Goal: Transaction & Acquisition: Purchase product/service

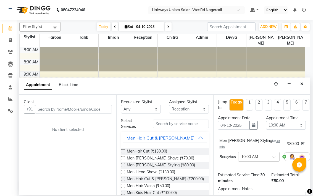
select select "49919"
select select "600"
select select "tentative"
click at [180, 164] on div "Men [PERSON_NAME] Styling (₹80.00)" at bounding box center [165, 165] width 88 height 7
click at [11, 38] on span at bounding box center [11, 40] width 10 height 6
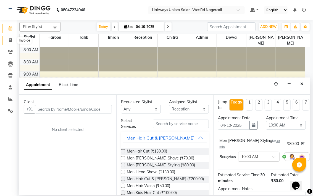
select select "service"
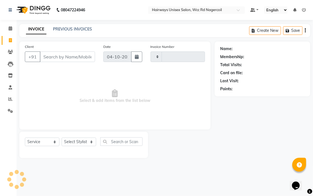
type input "7806"
select select "6523"
click at [86, 143] on select "Select Stylist" at bounding box center [79, 141] width 35 height 9
click at [79, 138] on select "Select Stylist" at bounding box center [79, 141] width 35 height 9
click at [77, 142] on select "Select Stylist Admin Chitra divya [PERSON_NAME] [PERSON_NAME] Reception [PERSON…" at bounding box center [79, 141] width 35 height 9
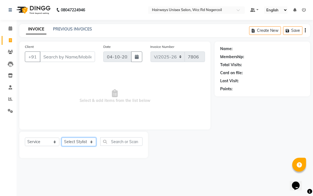
select select "49917"
click at [62, 138] on select "Select Stylist Admin Chitra divya [PERSON_NAME] [PERSON_NAME] Reception [PERSON…" at bounding box center [79, 141] width 35 height 9
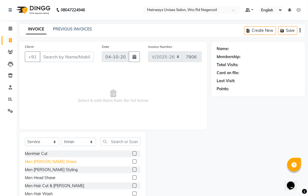
click at [45, 160] on div "Men [PERSON_NAME] Shave" at bounding box center [51, 162] width 52 height 6
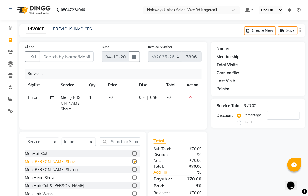
checkbox input "false"
click at [60, 57] on input "Client" at bounding box center [67, 56] width 54 height 10
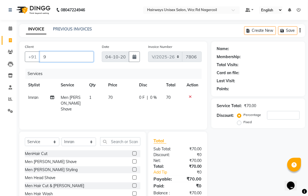
type input "9*"
type input "0"
type input "9"
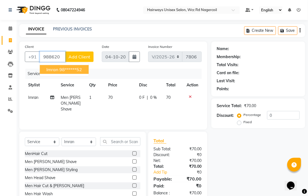
click at [68, 68] on ngb-highlight "98******52" at bounding box center [70, 70] width 23 height 6
type input "98******52"
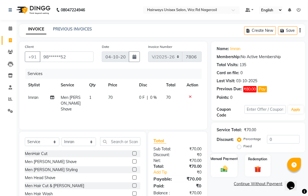
click at [228, 159] on label "Manual Payment" at bounding box center [224, 158] width 28 height 5
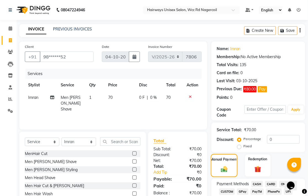
scroll to position [61, 0]
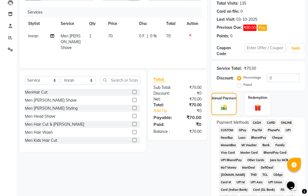
click at [288, 131] on span "UPI" at bounding box center [288, 130] width 9 height 6
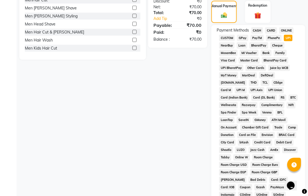
scroll to position [269, 0]
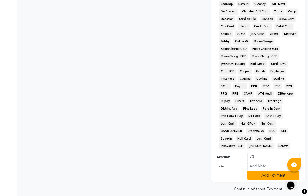
click at [269, 171] on button "Add Payment" at bounding box center [273, 175] width 52 height 9
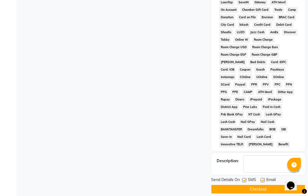
scroll to position [271, 0]
click at [248, 186] on button "Checkout" at bounding box center [259, 188] width 94 height 9
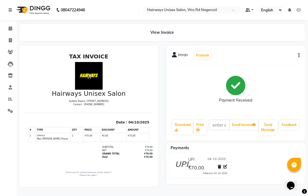
drag, startPoint x: 1, startPoint y: 128, endPoint x: 162, endPoint y: 99, distance: 163.7
click at [162, 99] on div "imran Prebook Payment Received Download Print Email Invoice Send Message Feedba…" at bounding box center [235, 115] width 147 height 141
click at [7, 43] on link "Invoice" at bounding box center [8, 40] width 13 height 9
select select "service"
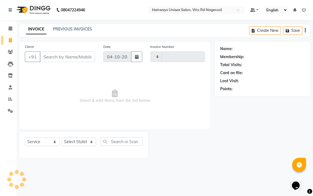
type input "7807"
select select "6523"
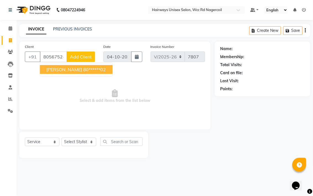
drag, startPoint x: 73, startPoint y: 68, endPoint x: 65, endPoint y: 128, distance: 60.4
click at [83, 69] on ngb-highlight "80******02" at bounding box center [94, 70] width 23 height 6
type input "80******02"
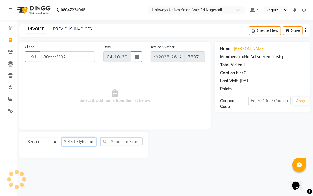
click at [72, 142] on select "Select Stylist Admin Chitra divya [PERSON_NAME] [PERSON_NAME] Reception [PERSON…" at bounding box center [79, 141] width 35 height 9
select select "49916"
click at [62, 138] on select "Select Stylist Admin Chitra divya [PERSON_NAME] [PERSON_NAME] Reception [PERSON…" at bounding box center [79, 141] width 35 height 9
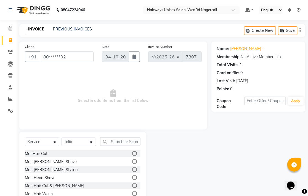
click at [133, 169] on label at bounding box center [135, 169] width 4 height 4
click at [133, 169] on input "checkbox" at bounding box center [135, 170] width 4 height 4
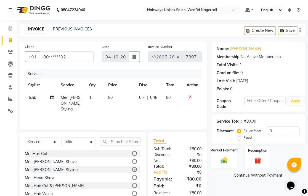
checkbox input "false"
click at [228, 158] on img at bounding box center [223, 160] width 11 height 8
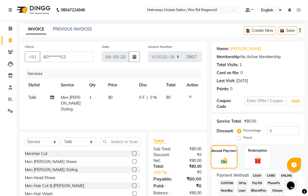
scroll to position [123, 0]
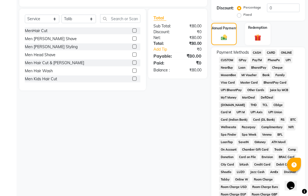
click at [257, 46] on div "Name: [PERSON_NAME] Membership: No Active Membership Total Visits: 1 Card on fi…" at bounding box center [261, 110] width 98 height 383
click at [258, 51] on span "CASH" at bounding box center [258, 52] width 12 height 6
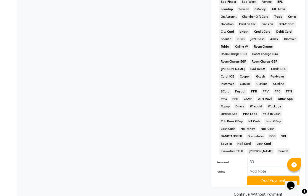
scroll to position [261, 0]
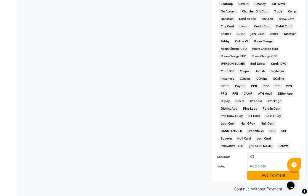
click at [265, 171] on button "Add Payment" at bounding box center [273, 175] width 52 height 9
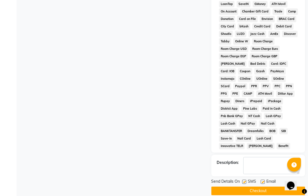
click at [264, 186] on button "Checkout" at bounding box center [259, 190] width 94 height 9
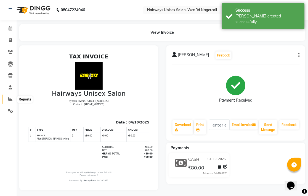
click at [7, 99] on span at bounding box center [11, 99] width 10 height 6
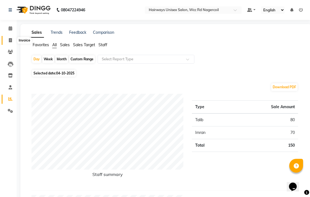
click at [10, 41] on icon at bounding box center [10, 40] width 3 height 4
select select "service"
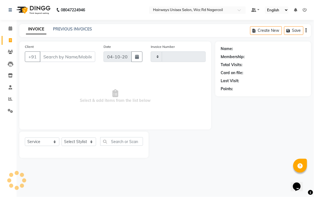
type input "7808"
select select "6523"
click at [10, 96] on span at bounding box center [11, 99] width 10 height 6
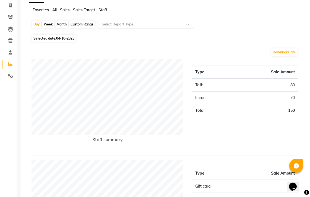
scroll to position [31, 0]
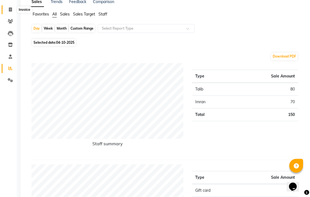
click at [10, 10] on icon at bounding box center [10, 9] width 3 height 4
select select "service"
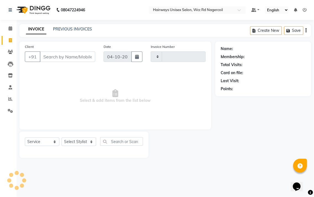
type input "7808"
select select "6523"
click at [7, 99] on span at bounding box center [11, 99] width 10 height 6
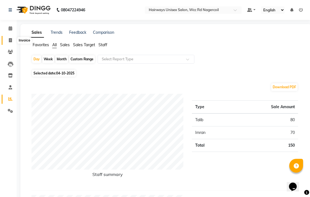
click at [7, 38] on span at bounding box center [11, 40] width 10 height 6
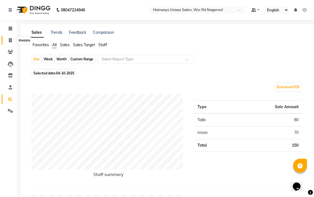
select select "service"
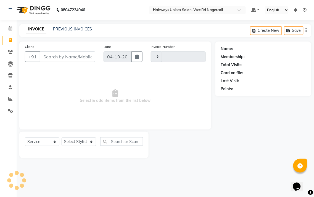
type input "7808"
select select "6523"
click at [86, 142] on select "Select Stylist" at bounding box center [79, 141] width 35 height 9
select select "49914"
click at [62, 138] on select "Select Stylist Admin Chitra divya [PERSON_NAME] [PERSON_NAME] Reception [PERSON…" at bounding box center [79, 141] width 35 height 9
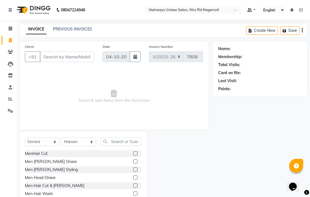
click at [133, 153] on label at bounding box center [135, 153] width 4 height 4
click at [133, 153] on input "checkbox" at bounding box center [135, 154] width 4 height 4
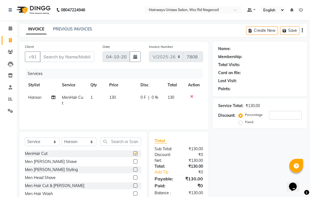
checkbox input "false"
click at [70, 61] on input "Client" at bounding box center [67, 56] width 54 height 10
click at [12, 97] on icon at bounding box center [10, 99] width 4 height 4
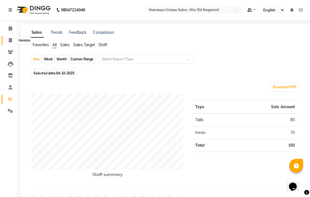
click at [10, 40] on icon at bounding box center [10, 40] width 3 height 4
select select "service"
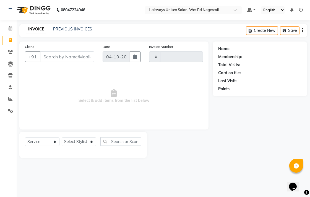
type input "7808"
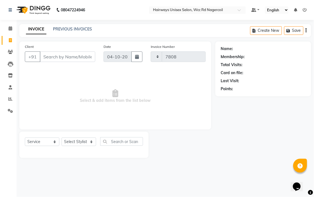
select select "6523"
click at [8, 99] on icon at bounding box center [10, 99] width 4 height 4
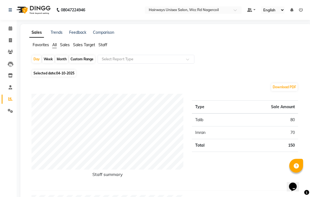
click at [46, 58] on div "Week" at bounding box center [48, 59] width 12 height 8
select select "10"
select select "2025"
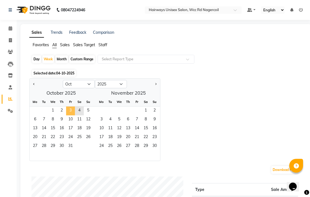
click at [71, 111] on span "3" at bounding box center [70, 110] width 9 height 9
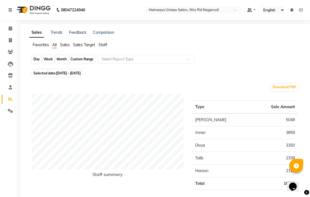
click at [43, 59] on div "Week" at bounding box center [48, 59] width 12 height 8
select select "10"
select select "2025"
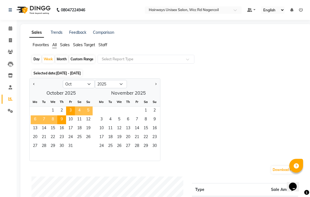
click at [79, 110] on span "4" at bounding box center [79, 110] width 9 height 9
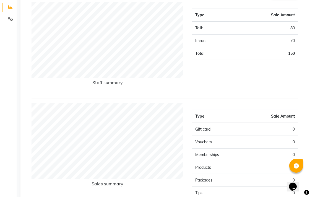
scroll to position [92, 0]
click at [12, 8] on span at bounding box center [11, 7] width 10 height 6
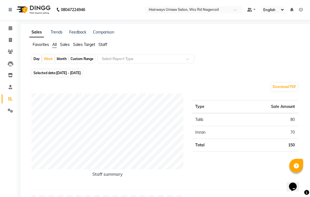
scroll to position [0, 0]
click at [11, 43] on span at bounding box center [11, 40] width 10 height 6
select select "service"
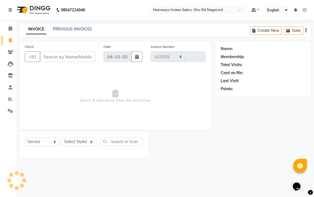
select select "6523"
type input "7808"
click at [12, 94] on li "Reports" at bounding box center [8, 99] width 17 height 12
click at [9, 101] on icon at bounding box center [10, 99] width 4 height 4
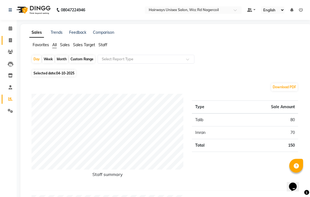
click at [10, 43] on link "Invoice" at bounding box center [8, 40] width 13 height 9
select select "service"
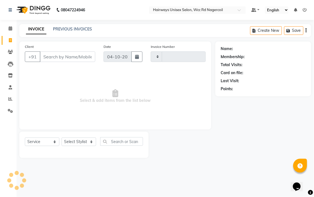
type input "7808"
select select "6523"
click at [14, 100] on span at bounding box center [11, 99] width 10 height 6
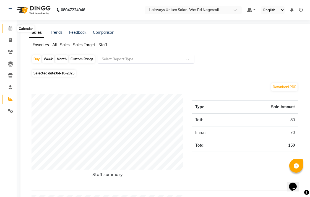
click at [6, 28] on span at bounding box center [11, 28] width 10 height 6
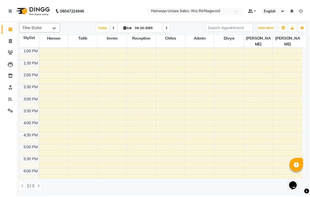
scroll to position [123, 0]
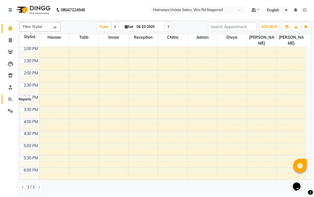
click at [9, 100] on icon at bounding box center [10, 99] width 4 height 4
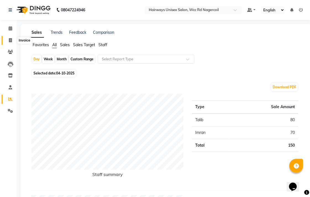
click at [12, 42] on span at bounding box center [11, 40] width 10 height 6
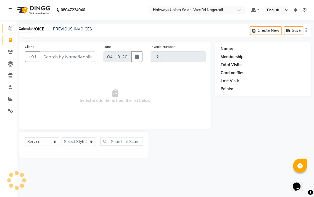
click at [12, 28] on span at bounding box center [11, 28] width 10 height 6
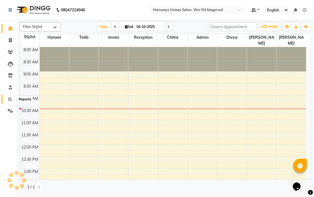
click at [12, 100] on icon at bounding box center [10, 99] width 4 height 4
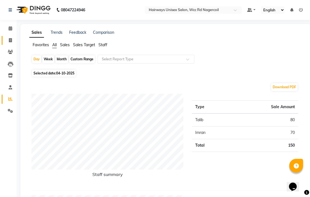
click at [12, 36] on link "Invoice" at bounding box center [8, 40] width 13 height 9
select select "service"
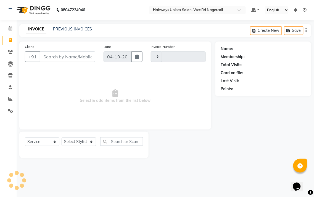
type input "7808"
select select "6523"
click at [84, 144] on select "Select Stylist" at bounding box center [79, 141] width 35 height 9
select select "49916"
click at [62, 138] on select "Select Stylist Admin Chitra divya [PERSON_NAME] [PERSON_NAME] Reception [PERSON…" at bounding box center [79, 141] width 35 height 9
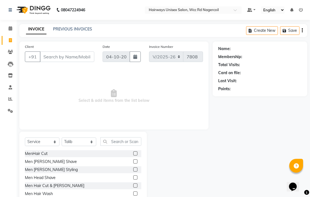
click at [133, 154] on label at bounding box center [135, 153] width 4 height 4
click at [133, 154] on input "checkbox" at bounding box center [135, 154] width 4 height 4
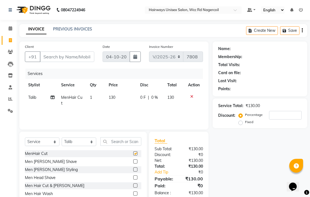
checkbox input "false"
click at [89, 56] on input "Client" at bounding box center [67, 56] width 54 height 10
type input "7"
type input "0"
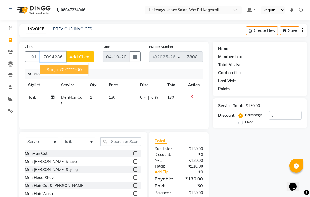
click at [57, 67] on span "sanjo" at bounding box center [52, 70] width 12 height 6
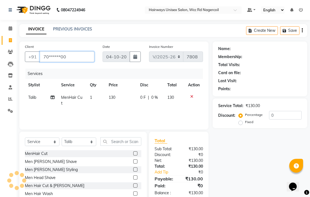
type input "70******00"
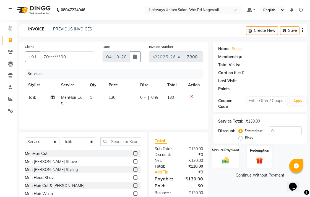
click at [218, 162] on div "Manual Payment" at bounding box center [225, 156] width 27 height 23
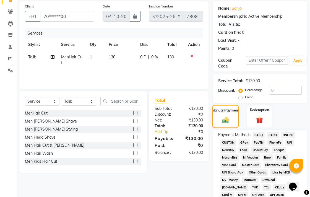
scroll to position [92, 0]
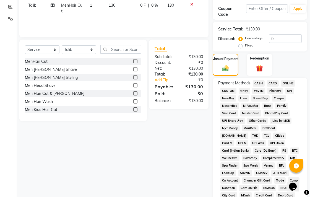
click at [257, 84] on span "CASH" at bounding box center [258, 83] width 12 height 6
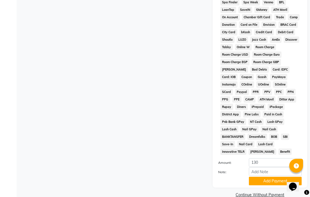
scroll to position [260, 0]
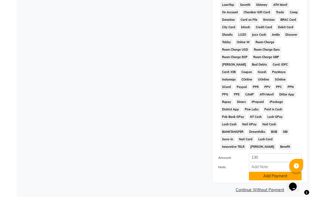
click at [269, 172] on button "Add Payment" at bounding box center [275, 176] width 53 height 9
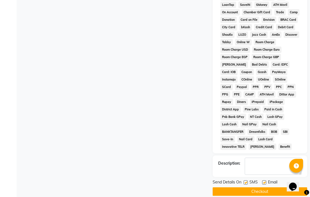
click at [271, 187] on button "Checkout" at bounding box center [259, 191] width 94 height 9
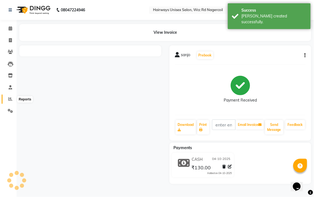
click at [13, 101] on span at bounding box center [11, 99] width 10 height 6
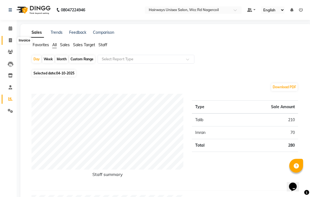
click at [10, 42] on icon at bounding box center [10, 40] width 3 height 4
select select "service"
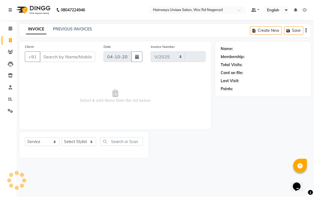
select select "6523"
type input "7809"
click at [13, 97] on span at bounding box center [11, 99] width 10 height 6
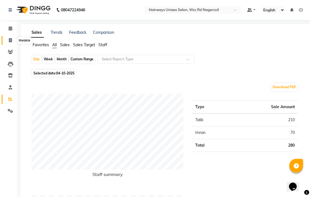
click at [9, 40] on icon at bounding box center [10, 40] width 3 height 4
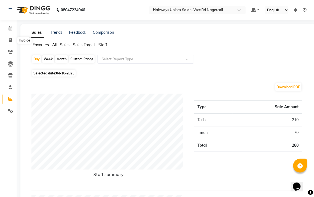
select select "service"
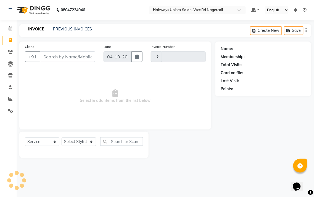
type input "7809"
select select "6523"
click at [12, 28] on span at bounding box center [11, 28] width 10 height 6
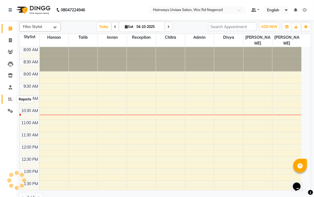
click at [14, 99] on span at bounding box center [11, 99] width 10 height 6
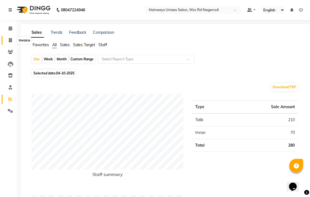
click at [12, 39] on span at bounding box center [11, 40] width 10 height 6
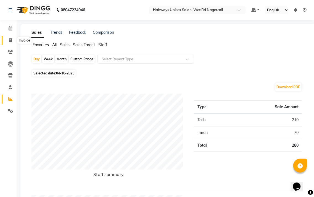
select select "service"
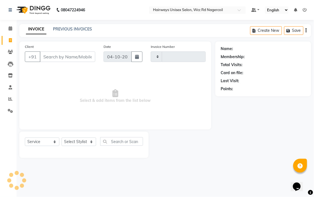
type input "7809"
select select "6523"
click at [81, 144] on select "Select Stylist Admin Chitra divya [PERSON_NAME] [PERSON_NAME] Reception [PERSON…" at bounding box center [79, 141] width 35 height 9
select select "67960"
click at [62, 138] on select "Select Stylist Admin Chitra divya [PERSON_NAME] [PERSON_NAME] Reception [PERSON…" at bounding box center [79, 141] width 35 height 9
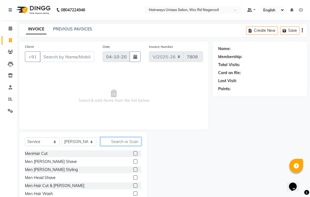
click at [122, 142] on input "text" at bounding box center [120, 141] width 41 height 9
type input "kids"
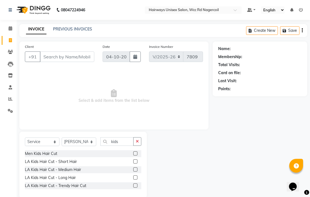
click at [134, 169] on label at bounding box center [135, 169] width 4 height 4
click at [134, 169] on input "checkbox" at bounding box center [135, 170] width 4 height 4
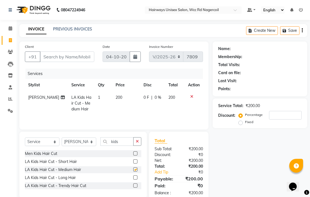
checkbox input "false"
click at [84, 51] on input "Client" at bounding box center [67, 56] width 54 height 10
type input "9"
type input "0"
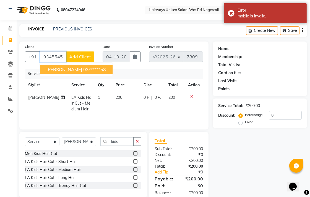
click at [83, 68] on ngb-highlight "93******58" at bounding box center [94, 70] width 23 height 6
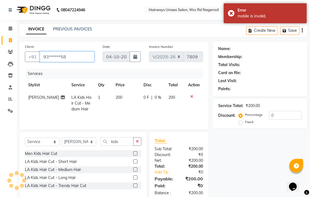
type input "93******58"
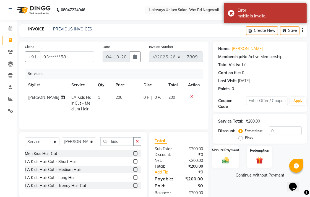
click at [232, 151] on label "Manual Payment" at bounding box center [226, 149] width 28 height 5
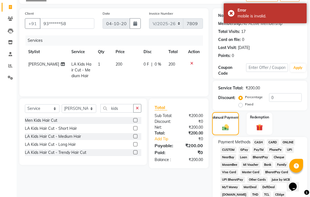
scroll to position [61, 0]
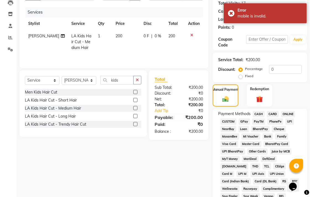
click at [290, 118] on div "ONLINE" at bounding box center [286, 114] width 17 height 7
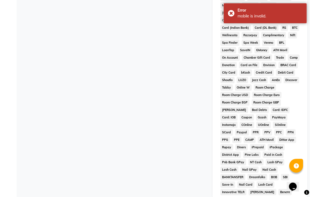
scroll to position [153, 0]
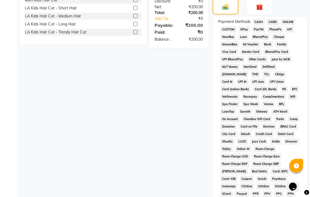
click at [288, 28] on span "UPI" at bounding box center [289, 29] width 9 height 6
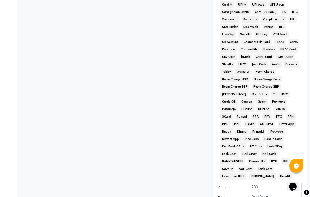
scroll to position [245, 0]
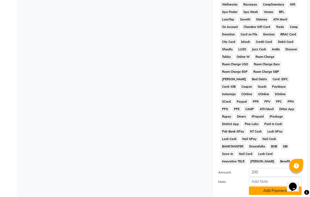
click at [274, 186] on button "Add Payment" at bounding box center [275, 190] width 53 height 9
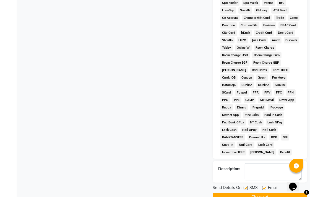
scroll to position [262, 0]
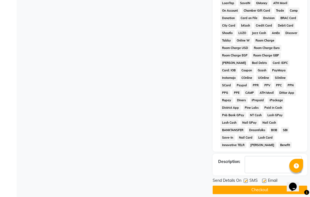
click at [268, 185] on button "Checkout" at bounding box center [259, 189] width 94 height 9
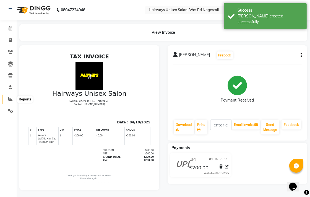
click at [10, 97] on icon at bounding box center [10, 99] width 4 height 4
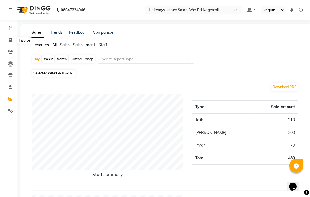
click at [12, 41] on span at bounding box center [11, 40] width 10 height 6
select select "service"
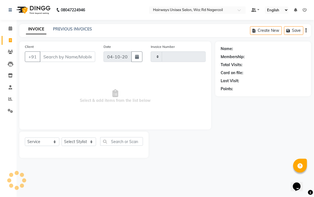
type input "7810"
select select "6523"
click at [86, 142] on select "Select Stylist" at bounding box center [79, 141] width 35 height 9
select select "49917"
click at [62, 138] on select "Select Stylist Admin Chitra divya [PERSON_NAME] [PERSON_NAME] Reception [PERSON…" at bounding box center [79, 141] width 35 height 9
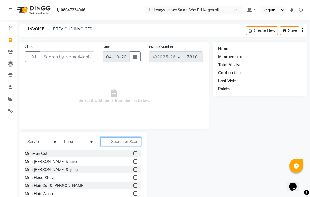
click at [134, 139] on input "text" at bounding box center [120, 141] width 41 height 9
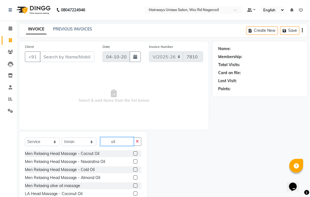
type input "oil"
click at [133, 152] on label at bounding box center [135, 153] width 4 height 4
click at [133, 152] on input "checkbox" at bounding box center [135, 154] width 4 height 4
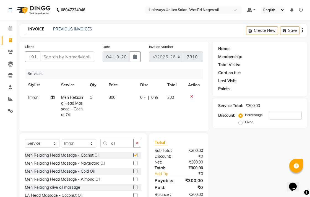
checkbox input "false"
click at [134, 147] on button "button" at bounding box center [137, 143] width 8 height 9
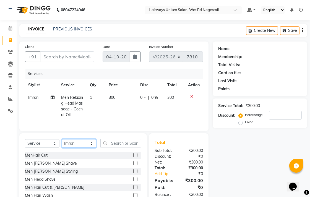
click at [77, 147] on select "Select Stylist Admin Chitra divya [PERSON_NAME] [PERSON_NAME] Reception [PERSON…" at bounding box center [79, 143] width 35 height 9
click at [261, 149] on div "Name: Membership: Total Visits: Card on file: Last Visit: Points: Service Total…" at bounding box center [261, 127] width 99 height 173
click at [127, 191] on div "Men Hair Cut & [PERSON_NAME]" at bounding box center [83, 187] width 116 height 7
click at [133, 189] on label at bounding box center [135, 187] width 4 height 4
click at [133, 189] on input "checkbox" at bounding box center [135, 187] width 4 height 4
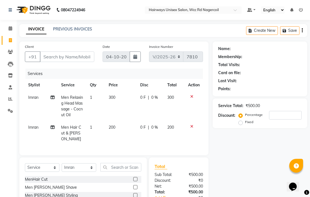
checkbox input "false"
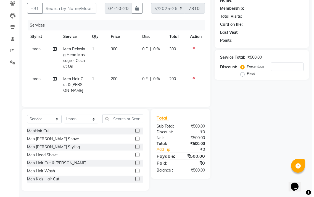
scroll to position [49, 0]
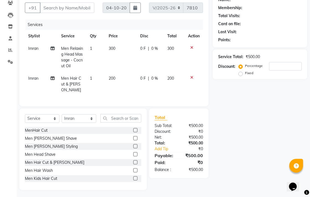
click at [95, 122] on div "Select Service Product Membership Package Voucher Prepaid Gift Card Select Styl…" at bounding box center [83, 120] width 116 height 13
click at [89, 117] on select "Select Stylist Admin Chitra divya [PERSON_NAME] [PERSON_NAME] Reception [PERSON…" at bounding box center [79, 118] width 35 height 9
select select "49914"
click at [62, 114] on select "Select Stylist Admin Chitra divya [PERSON_NAME] [PERSON_NAME] Reception [PERSON…" at bounding box center [79, 118] width 35 height 9
click at [133, 129] on label at bounding box center [135, 130] width 4 height 4
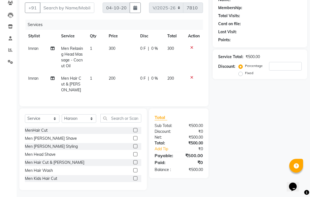
click at [133, 129] on input "checkbox" at bounding box center [135, 130] width 4 height 4
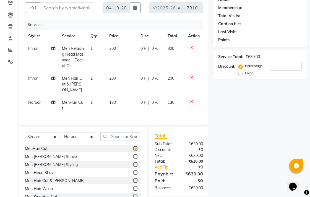
checkbox input "false"
click at [82, 8] on input "Client" at bounding box center [67, 7] width 54 height 10
type input "7"
type input "0"
type input "7092948722"
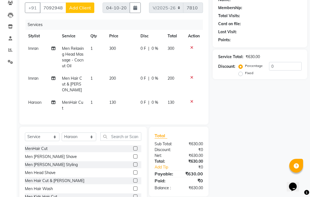
click at [82, 8] on span "Add Client" at bounding box center [80, 8] width 22 height 6
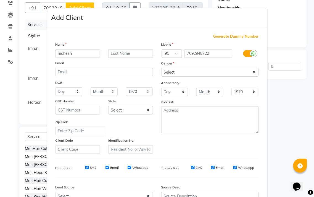
type input "mahesh"
drag, startPoint x: 238, startPoint y: 72, endPoint x: 234, endPoint y: 76, distance: 6.1
click at [238, 72] on select "Select [DEMOGRAPHIC_DATA] [DEMOGRAPHIC_DATA] Other Prefer Not To Say" at bounding box center [209, 72] width 97 height 9
select select "[DEMOGRAPHIC_DATA]"
click at [161, 68] on select "Select [DEMOGRAPHIC_DATA] [DEMOGRAPHIC_DATA] Other Prefer Not To Say" at bounding box center [209, 72] width 97 height 9
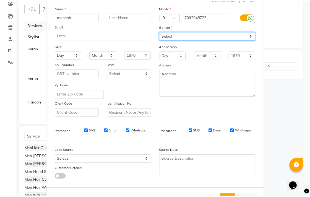
scroll to position [59, 0]
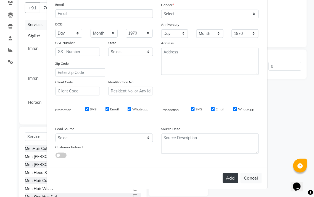
click at [228, 175] on button "Add" at bounding box center [230, 178] width 15 height 10
type input "70******22"
select select
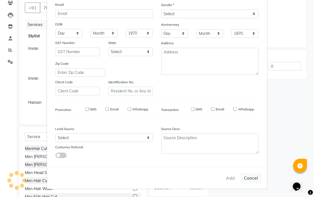
select select
checkbox input "false"
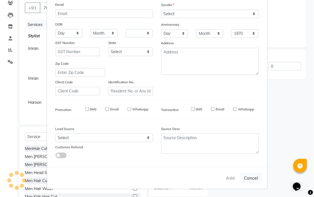
checkbox input "false"
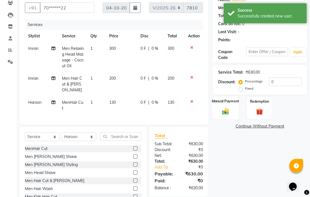
click at [234, 101] on label "Manual Payment" at bounding box center [226, 100] width 28 height 5
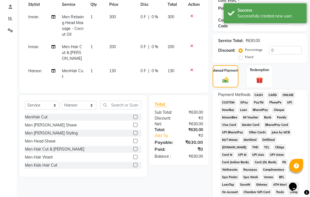
scroll to position [110, 0]
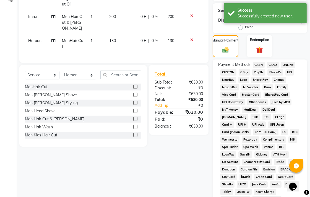
click at [289, 72] on span "UPI" at bounding box center [289, 72] width 9 height 6
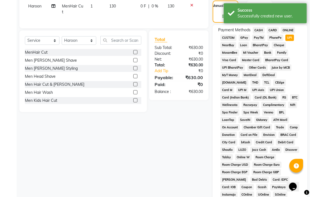
scroll to position [260, 0]
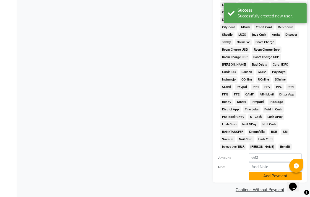
click at [275, 172] on button "Add Payment" at bounding box center [275, 176] width 53 height 9
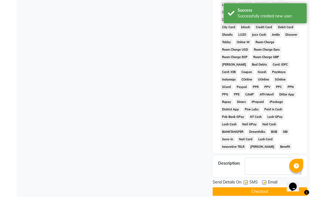
click at [280, 188] on button "Checkout" at bounding box center [259, 191] width 94 height 9
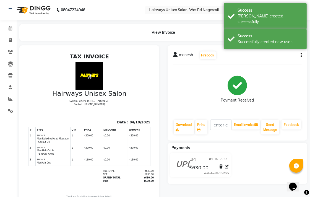
click at [10, 46] on li "Invoice" at bounding box center [8, 41] width 17 height 12
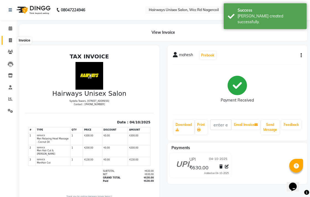
click at [11, 41] on icon at bounding box center [10, 40] width 3 height 4
select select "service"
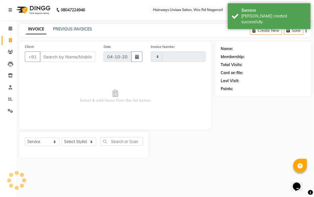
type input "7811"
select select "6523"
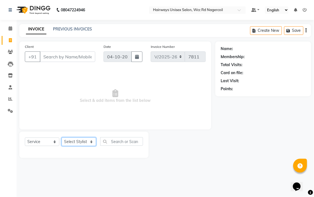
click at [78, 144] on select "Select Stylist Admin Chitra divya [PERSON_NAME] [PERSON_NAME] Reception [PERSON…" at bounding box center [79, 141] width 35 height 9
select select "49916"
click at [62, 138] on select "Select Stylist Admin Chitra divya [PERSON_NAME] [PERSON_NAME] Reception [PERSON…" at bounding box center [79, 141] width 35 height 9
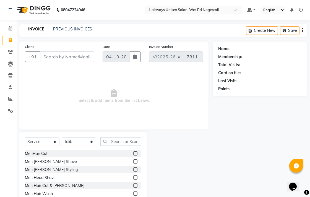
click at [133, 152] on label at bounding box center [135, 153] width 4 height 4
click at [133, 152] on input "checkbox" at bounding box center [135, 154] width 4 height 4
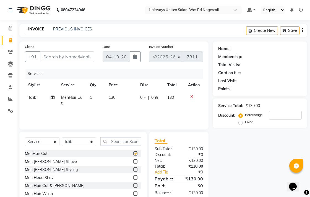
checkbox input "false"
click at [84, 57] on input "Client" at bounding box center [67, 56] width 54 height 10
type input "9"
type input "0"
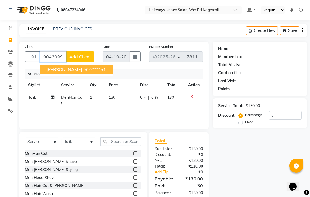
click at [89, 70] on button "[PERSON_NAME] 90******51" at bounding box center [76, 69] width 73 height 9
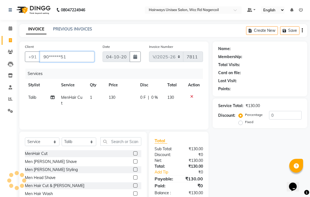
type input "90******51"
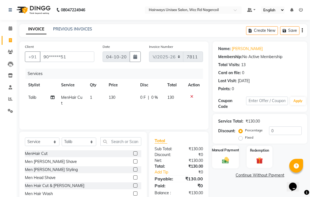
click at [223, 159] on img at bounding box center [225, 160] width 11 height 8
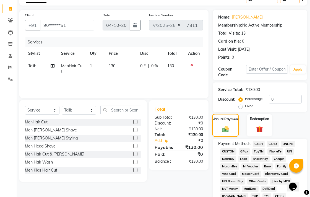
scroll to position [61, 0]
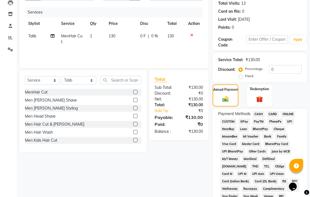
click at [259, 112] on span "CASH" at bounding box center [258, 114] width 12 height 6
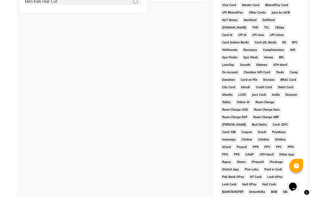
scroll to position [260, 0]
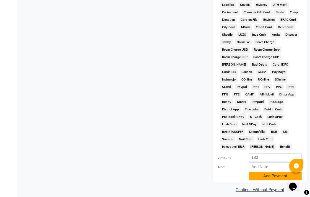
click at [262, 172] on button "Add Payment" at bounding box center [275, 176] width 53 height 9
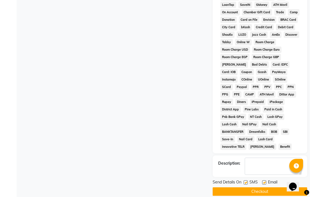
click at [261, 187] on button "Checkout" at bounding box center [259, 191] width 94 height 9
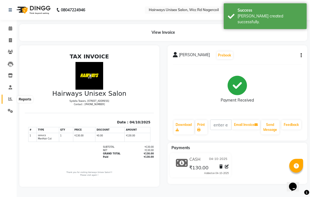
click at [9, 97] on icon at bounding box center [10, 99] width 4 height 4
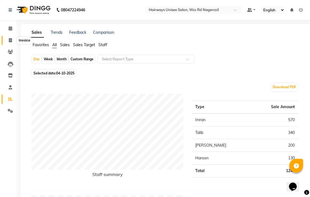
click at [10, 40] on icon at bounding box center [10, 40] width 3 height 4
select select "service"
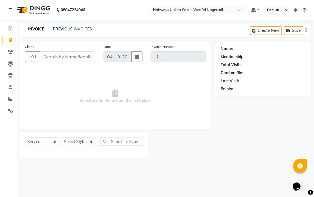
type input "7812"
select select "6523"
click at [86, 143] on select "Select Stylist Admin Chitra divya [PERSON_NAME] [PERSON_NAME] Reception [PERSON…" at bounding box center [79, 141] width 35 height 9
select select "49917"
click at [62, 138] on select "Select Stylist Admin Chitra divya [PERSON_NAME] [PERSON_NAME] Reception [PERSON…" at bounding box center [79, 141] width 35 height 9
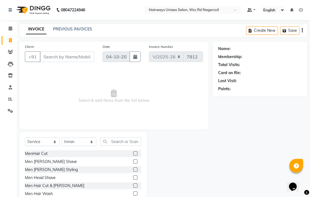
click at [133, 153] on label at bounding box center [135, 153] width 4 height 4
click at [133, 153] on input "checkbox" at bounding box center [135, 154] width 4 height 4
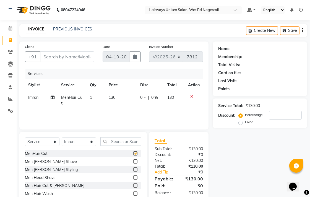
checkbox input "false"
click at [90, 57] on input "Client" at bounding box center [67, 56] width 54 height 10
type input "9"
type input "0"
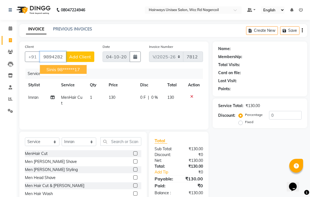
drag, startPoint x: 69, startPoint y: 64, endPoint x: 70, endPoint y: 71, distance: 7.2
click at [69, 64] on ngb-typeahead-window "Sinis 98******17" at bounding box center [62, 69] width 47 height 14
click at [70, 71] on ngb-highlight "98******17" at bounding box center [68, 70] width 23 height 6
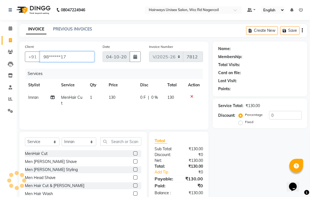
type input "98******17"
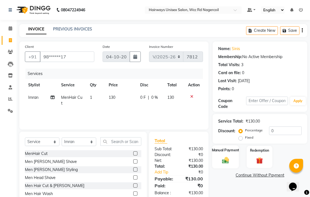
click at [225, 157] on img at bounding box center [225, 160] width 11 height 8
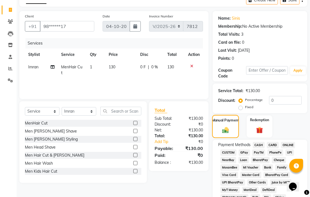
scroll to position [61, 0]
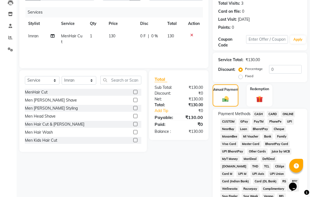
click at [260, 113] on span "CASH" at bounding box center [258, 114] width 12 height 6
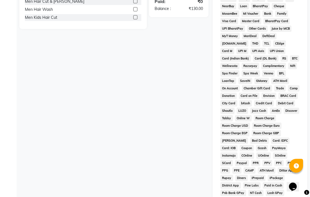
scroll to position [260, 0]
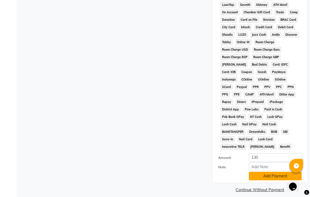
click at [263, 172] on button "Add Payment" at bounding box center [275, 176] width 53 height 9
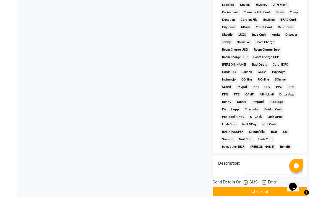
click at [268, 187] on button "Checkout" at bounding box center [259, 191] width 94 height 9
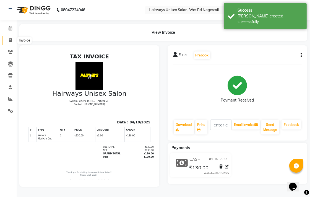
click at [6, 43] on span at bounding box center [11, 40] width 10 height 6
select select "service"
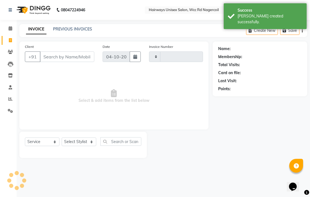
type input "7813"
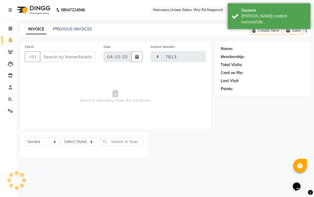
select select "6523"
click at [87, 144] on select "Select Stylist Admin Chitra divya [PERSON_NAME] [PERSON_NAME] Reception [PERSON…" at bounding box center [79, 141] width 35 height 9
select select "67960"
click at [62, 138] on select "Select Stylist Admin Chitra divya [PERSON_NAME] [PERSON_NAME] Reception [PERSON…" at bounding box center [79, 141] width 35 height 9
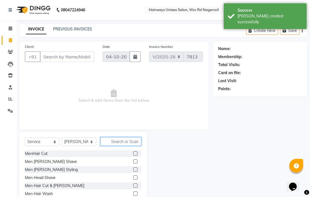
click at [130, 143] on input "text" at bounding box center [120, 141] width 41 height 9
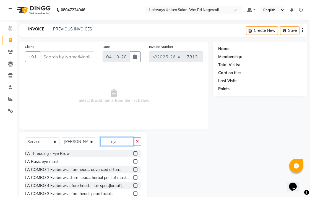
type input "eye"
click at [133, 153] on label at bounding box center [135, 153] width 4 height 4
click at [133, 153] on input "checkbox" at bounding box center [135, 154] width 4 height 4
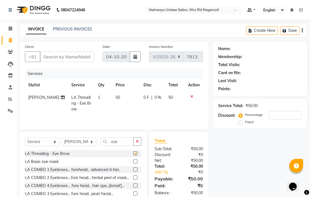
checkbox input "false"
click at [91, 144] on select "Select Stylist Admin Chitra divya [PERSON_NAME] [PERSON_NAME] Reception [PERSON…" at bounding box center [79, 141] width 35 height 9
select select "49914"
click at [62, 138] on select "Select Stylist Admin Chitra divya [PERSON_NAME] [PERSON_NAME] Reception [PERSON…" at bounding box center [79, 141] width 35 height 9
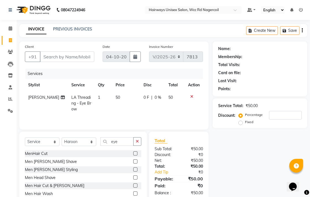
click at [133, 170] on label at bounding box center [135, 169] width 4 height 4
click at [133, 170] on input "checkbox" at bounding box center [135, 170] width 4 height 4
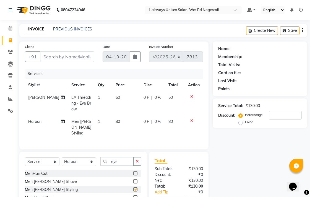
checkbox input "false"
click at [87, 57] on input "Client" at bounding box center [67, 56] width 54 height 10
type input "7"
type input "0"
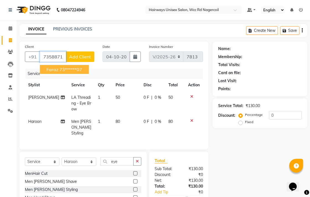
click at [85, 65] on button "faraz 73******07" at bounding box center [64, 69] width 49 height 9
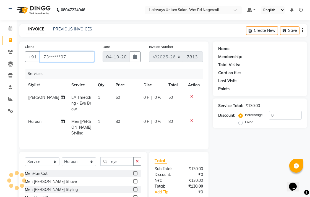
type input "73******07"
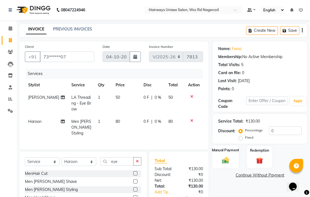
click at [221, 153] on div "Manual Payment" at bounding box center [225, 156] width 27 height 23
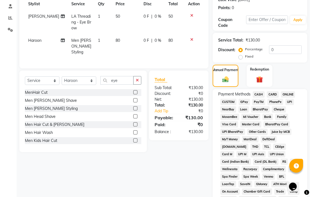
scroll to position [92, 0]
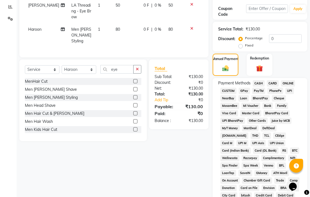
click at [261, 82] on span "CASH" at bounding box center [258, 83] width 12 height 6
click at [286, 92] on span "UPI" at bounding box center [289, 91] width 9 height 6
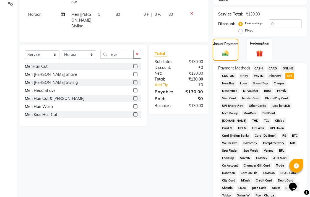
scroll to position [106, 0]
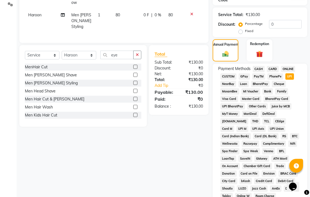
click at [260, 69] on span "CASH" at bounding box center [258, 69] width 12 height 6
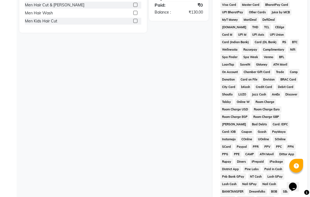
scroll to position [260, 0]
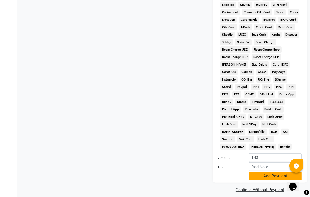
click at [271, 172] on button "Add Payment" at bounding box center [275, 176] width 53 height 9
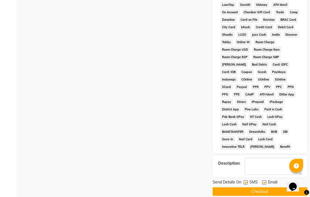
click at [278, 187] on button "Checkout" at bounding box center [259, 191] width 94 height 9
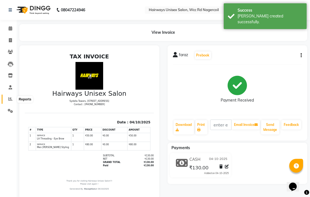
click at [10, 101] on span at bounding box center [11, 99] width 10 height 6
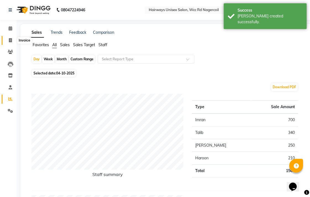
click at [7, 40] on span at bounding box center [11, 40] width 10 height 6
select select "service"
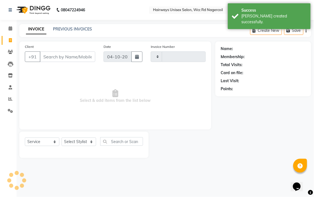
type input "7814"
select select "6523"
click at [10, 101] on icon at bounding box center [10, 99] width 4 height 4
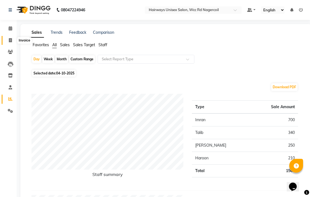
click at [14, 39] on span at bounding box center [11, 40] width 10 height 6
select select "service"
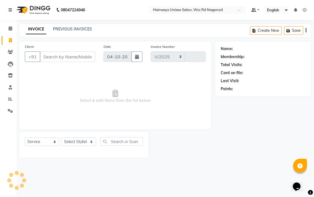
select select "6523"
type input "7814"
click at [82, 140] on select "Select Stylist Admin Chitra divya [PERSON_NAME] [PERSON_NAME] Reception [PERSON…" at bounding box center [79, 141] width 35 height 9
select select "49916"
click at [62, 138] on select "Select Stylist Admin Chitra divya [PERSON_NAME] [PERSON_NAME] Reception [PERSON…" at bounding box center [79, 141] width 35 height 9
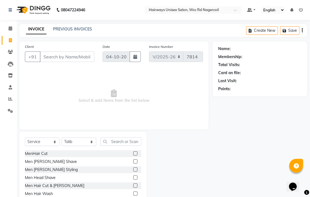
click at [133, 151] on label at bounding box center [135, 153] width 4 height 4
click at [133, 152] on input "checkbox" at bounding box center [135, 154] width 4 height 4
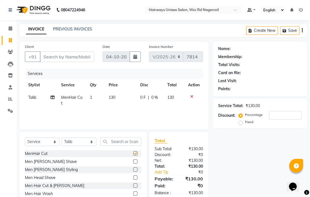
checkbox input "false"
click at [81, 143] on select "Select Stylist Admin Chitra divya [PERSON_NAME] [PERSON_NAME] Reception [PERSON…" at bounding box center [79, 141] width 35 height 9
select select "49917"
click at [62, 138] on select "Select Stylist Admin Chitra divya [PERSON_NAME] [PERSON_NAME] Reception [PERSON…" at bounding box center [79, 141] width 35 height 9
click at [133, 153] on label at bounding box center [135, 153] width 4 height 4
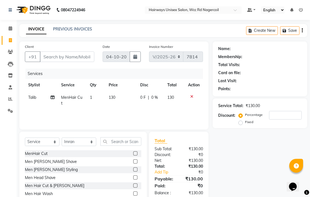
click at [133, 153] on input "checkbox" at bounding box center [135, 154] width 4 height 4
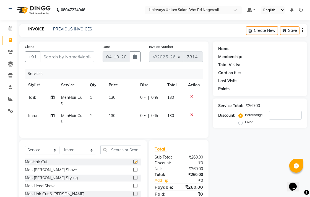
checkbox input "false"
click at [90, 56] on input "Client" at bounding box center [67, 56] width 54 height 10
type input "9"
type input "0"
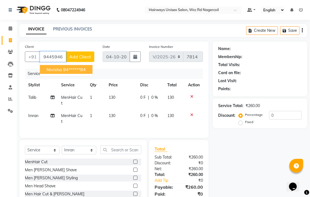
click at [85, 67] on ngb-highlight "94******84" at bounding box center [74, 70] width 23 height 6
type input "94******84"
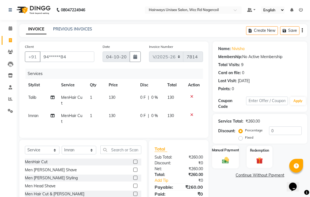
click at [221, 157] on img at bounding box center [225, 160] width 11 height 8
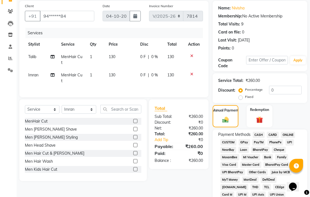
scroll to position [61, 0]
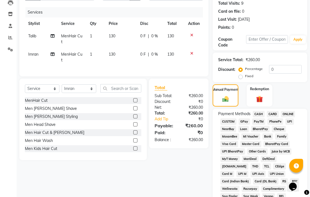
click at [259, 114] on span "CASH" at bounding box center [258, 114] width 12 height 6
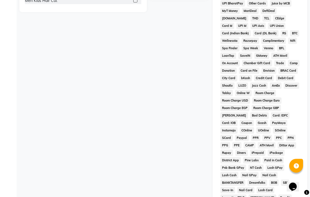
scroll to position [260, 0]
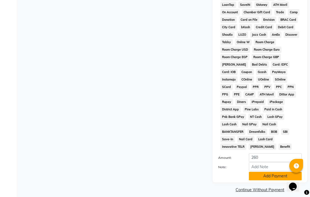
click at [268, 172] on button "Add Payment" at bounding box center [275, 176] width 53 height 9
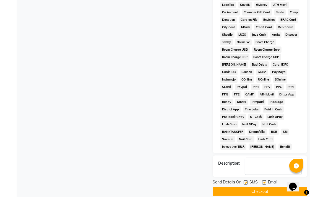
click at [274, 189] on button "Checkout" at bounding box center [259, 191] width 94 height 9
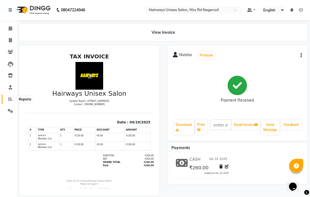
click at [14, 98] on span at bounding box center [11, 99] width 10 height 6
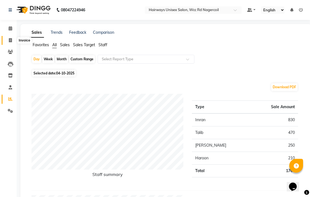
click at [9, 40] on icon at bounding box center [10, 40] width 3 height 4
select select "6523"
select select "service"
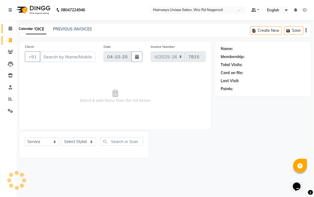
click at [11, 28] on icon at bounding box center [11, 28] width 4 height 4
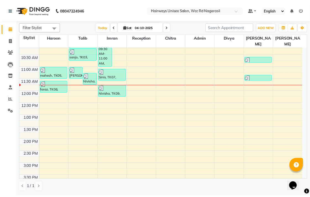
scroll to position [12, 0]
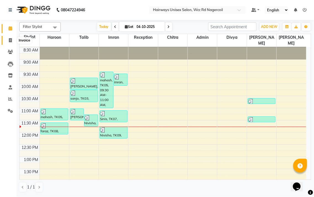
click at [11, 42] on icon at bounding box center [10, 40] width 3 height 4
select select "service"
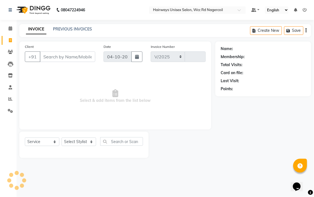
select select "6523"
type input "7815"
click at [76, 141] on select "Select Stylist Admin Chitra divya [PERSON_NAME] [PERSON_NAME] Reception [PERSON…" at bounding box center [79, 141] width 35 height 9
select select "49914"
click at [62, 138] on select "Select Stylist Admin Chitra divya [PERSON_NAME] [PERSON_NAME] Reception [PERSON…" at bounding box center [79, 141] width 35 height 9
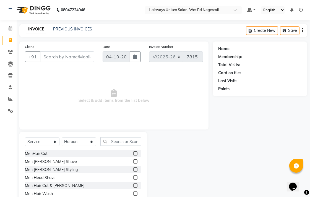
click at [133, 185] on label at bounding box center [135, 185] width 4 height 4
click at [133, 185] on input "checkbox" at bounding box center [135, 186] width 4 height 4
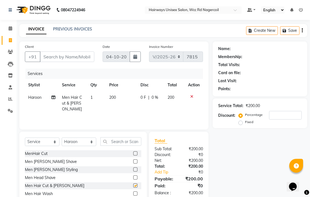
checkbox input "false"
click at [88, 61] on input "Client" at bounding box center [67, 56] width 54 height 10
type input "9"
type input "0"
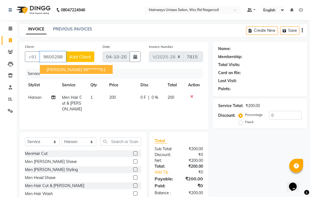
click at [86, 72] on button "[PERSON_NAME] 96******61" at bounding box center [76, 69] width 73 height 9
type input "96******61"
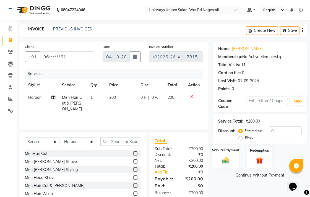
click at [230, 157] on img at bounding box center [225, 160] width 11 height 8
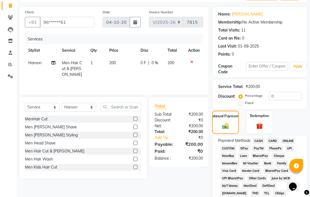
scroll to position [92, 0]
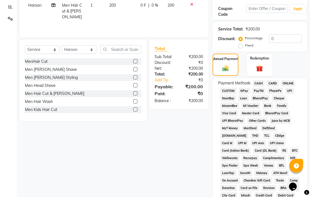
click at [260, 83] on span "CASH" at bounding box center [258, 83] width 12 height 6
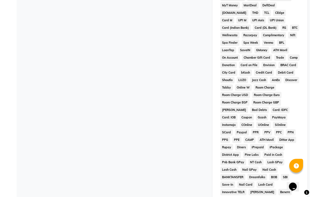
scroll to position [260, 0]
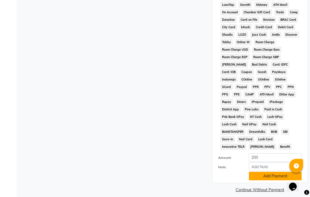
click at [271, 172] on button "Add Payment" at bounding box center [275, 176] width 53 height 9
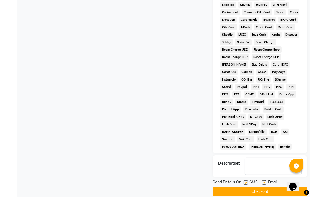
click at [275, 187] on button "Checkout" at bounding box center [259, 191] width 94 height 9
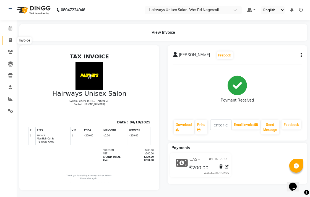
click at [9, 41] on icon at bounding box center [10, 40] width 3 height 4
select select "service"
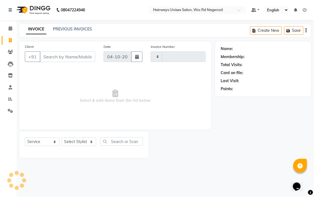
type input "7816"
select select "6523"
click at [84, 145] on select "Select Stylist" at bounding box center [79, 141] width 35 height 9
select select "49920"
click at [62, 138] on select "Select Stylist Admin Chitra divya [PERSON_NAME] [PERSON_NAME] Reception [PERSON…" at bounding box center [79, 141] width 35 height 9
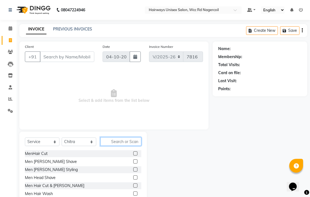
click at [119, 140] on input "text" at bounding box center [120, 141] width 41 height 9
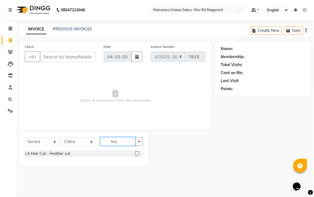
type input "fea"
click at [137, 152] on label at bounding box center [137, 153] width 4 height 4
click at [137, 152] on input "checkbox" at bounding box center [137, 154] width 4 height 4
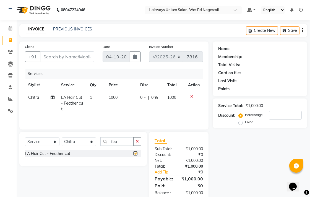
checkbox input "false"
click at [69, 53] on input "Client" at bounding box center [67, 56] width 54 height 10
type input "9"
type input "0"
type input "9445682644"
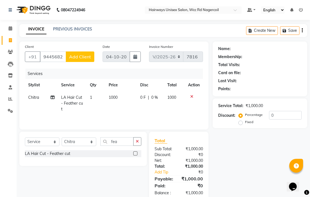
click at [79, 60] on button "Add Client" at bounding box center [80, 56] width 28 height 10
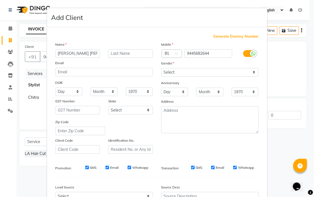
type input "[PERSON_NAME] [PERSON_NAME]"
click at [219, 70] on select "Select [DEMOGRAPHIC_DATA] [DEMOGRAPHIC_DATA] Other Prefer Not To Say" at bounding box center [209, 72] width 97 height 9
select select "[DEMOGRAPHIC_DATA]"
click at [161, 68] on select "Select [DEMOGRAPHIC_DATA] [DEMOGRAPHIC_DATA] Other Prefer Not To Say" at bounding box center [209, 72] width 97 height 9
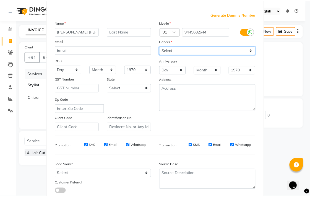
scroll to position [59, 0]
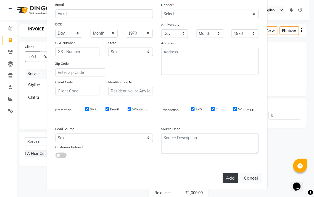
click at [230, 181] on button "Add" at bounding box center [230, 178] width 15 height 10
type input "94******44"
select select
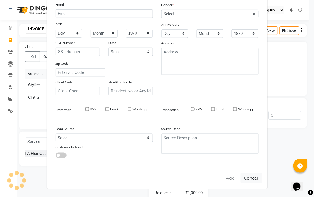
select select
checkbox input "false"
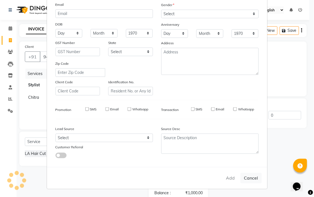
checkbox input "false"
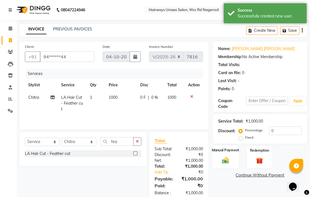
click at [226, 156] on img at bounding box center [225, 160] width 11 height 8
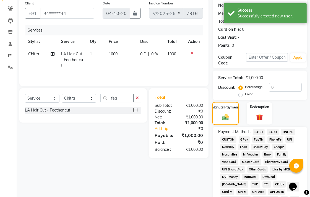
scroll to position [123, 0]
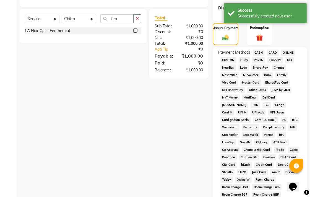
click at [277, 52] on span "CARD" at bounding box center [273, 52] width 12 height 6
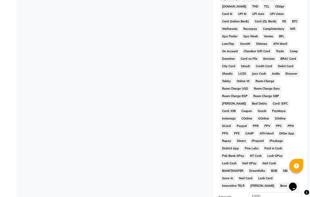
scroll to position [260, 0]
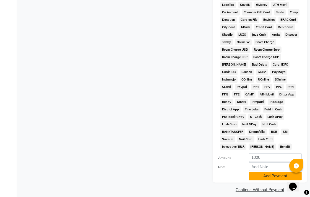
click at [261, 172] on button "Add Payment" at bounding box center [275, 176] width 53 height 9
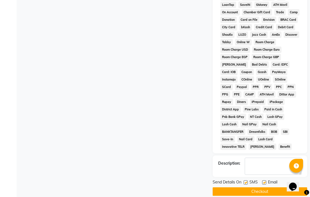
click at [261, 187] on button "Checkout" at bounding box center [259, 191] width 94 height 9
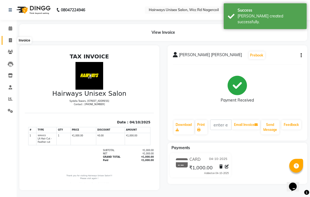
click at [12, 40] on icon at bounding box center [10, 40] width 3 height 4
select select "service"
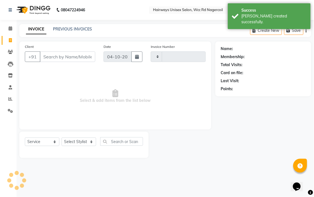
type input "7817"
select select "6523"
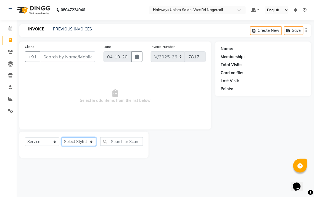
click at [92, 142] on select "Select Stylist Admin Chitra divya [PERSON_NAME] [PERSON_NAME] Reception [PERSON…" at bounding box center [79, 141] width 35 height 9
select select "49916"
click at [62, 138] on select "Select Stylist Admin Chitra divya [PERSON_NAME] [PERSON_NAME] Reception [PERSON…" at bounding box center [79, 141] width 35 height 9
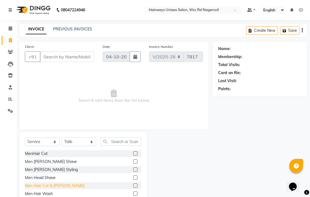
click at [45, 184] on div "Men Hair Cut & [PERSON_NAME]" at bounding box center [54, 186] width 59 height 6
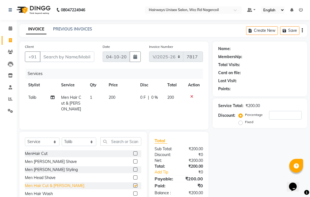
checkbox input "false"
click at [112, 144] on input "text" at bounding box center [120, 141] width 41 height 9
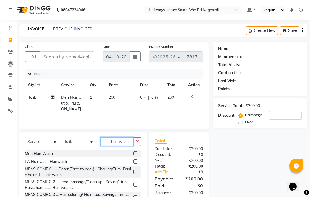
type input "hair wash"
click at [48, 150] on div "Men Hair Wash" at bounding box center [83, 153] width 116 height 7
click at [47, 153] on div "Men Hair Wash" at bounding box center [39, 154] width 28 height 6
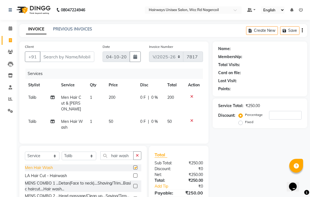
checkbox input "false"
click at [54, 55] on input "Client" at bounding box center [67, 56] width 54 height 10
type input "7"
type input "0"
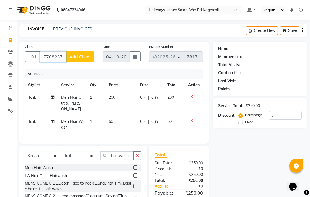
type input "7708237197"
click at [70, 59] on span "Add Client" at bounding box center [80, 57] width 22 height 6
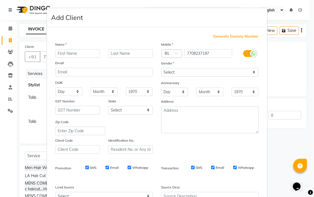
click at [57, 53] on input "text" at bounding box center [78, 53] width 45 height 9
type input "[PERSON_NAME]"
click at [171, 69] on select "Select [DEMOGRAPHIC_DATA] [DEMOGRAPHIC_DATA] Other Prefer Not To Say" at bounding box center [209, 72] width 97 height 9
select select "[DEMOGRAPHIC_DATA]"
click at [161, 68] on select "Select [DEMOGRAPHIC_DATA] [DEMOGRAPHIC_DATA] Other Prefer Not To Say" at bounding box center [209, 72] width 97 height 9
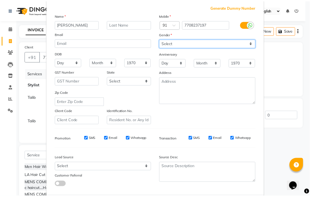
scroll to position [59, 0]
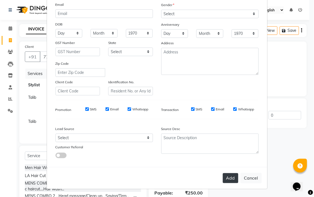
click at [228, 176] on button "Add" at bounding box center [230, 178] width 15 height 10
type input "77******97"
select select
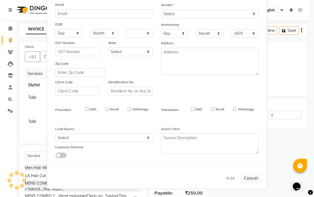
select select
checkbox input "false"
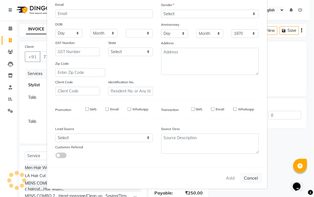
checkbox input "false"
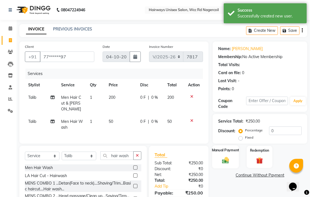
click at [227, 161] on img at bounding box center [225, 160] width 11 height 8
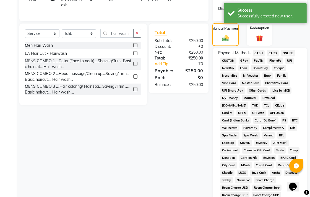
scroll to position [123, 0]
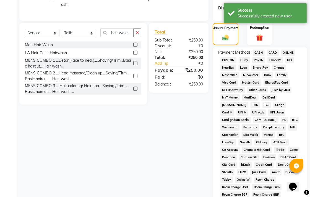
click at [242, 58] on span "GPay" at bounding box center [243, 60] width 11 height 6
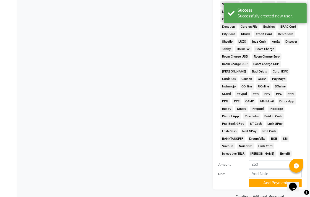
scroll to position [260, 0]
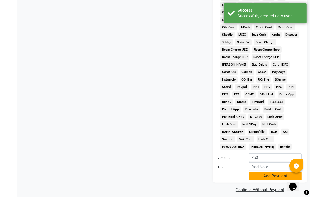
click at [270, 173] on button "Add Payment" at bounding box center [275, 176] width 53 height 9
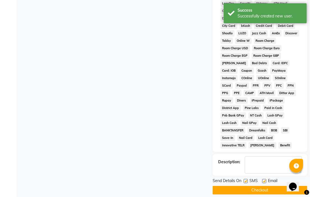
scroll to position [262, 0]
click at [235, 185] on button "Checkout" at bounding box center [259, 189] width 94 height 9
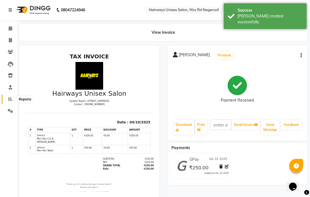
click at [7, 97] on span at bounding box center [11, 99] width 10 height 6
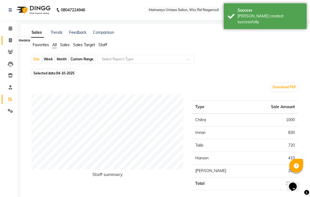
click at [9, 38] on span at bounding box center [11, 40] width 10 height 6
select select "service"
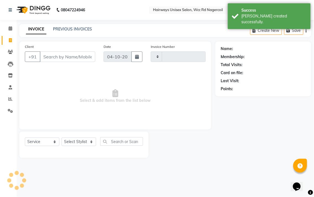
type input "7818"
select select "6523"
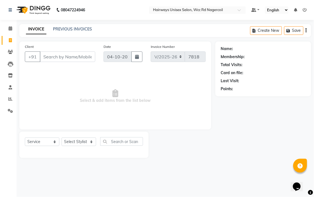
click at [86, 90] on span "Select & add items from the list below" at bounding box center [115, 95] width 181 height 55
click at [70, 56] on input "Client" at bounding box center [68, 56] width 56 height 10
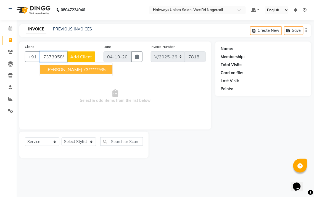
click at [83, 72] on ngb-highlight "73******65" at bounding box center [94, 70] width 23 height 6
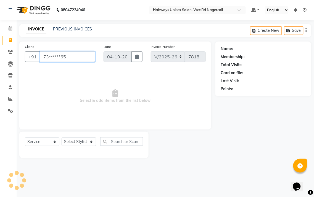
type input "73******65"
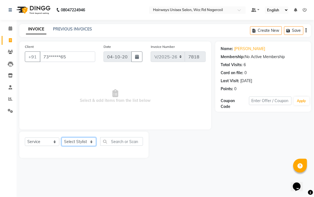
click at [81, 139] on select "Select Stylist Admin Chitra divya [PERSON_NAME] [PERSON_NAME] Reception [PERSON…" at bounding box center [79, 141] width 35 height 9
select select "49914"
click at [62, 138] on select "Select Stylist Admin Chitra divya [PERSON_NAME] [PERSON_NAME] Reception [PERSON…" at bounding box center [79, 141] width 35 height 9
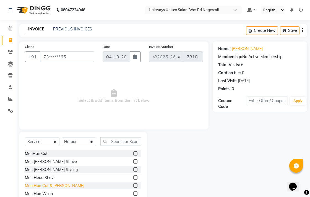
click at [58, 185] on div "Men Hair Cut & [PERSON_NAME]" at bounding box center [54, 186] width 59 height 6
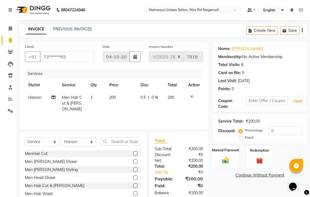
click at [220, 161] on img at bounding box center [225, 160] width 11 height 8
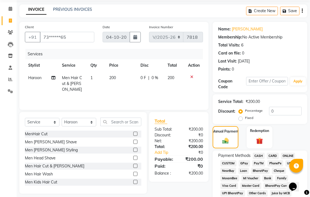
scroll to position [31, 0]
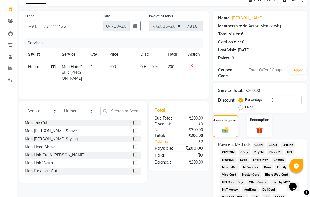
click at [254, 144] on span "CASH" at bounding box center [258, 144] width 12 height 6
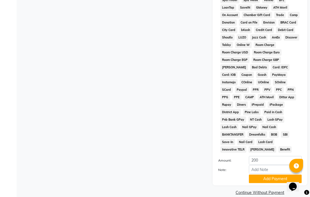
scroll to position [260, 0]
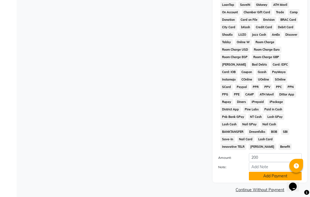
click at [266, 173] on button "Add Payment" at bounding box center [275, 176] width 53 height 9
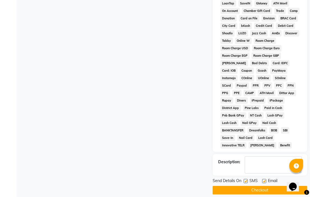
scroll to position [262, 0]
click at [264, 185] on button "Checkout" at bounding box center [259, 189] width 94 height 9
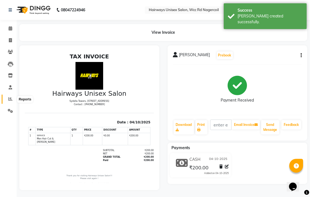
click at [12, 97] on span at bounding box center [11, 99] width 10 height 6
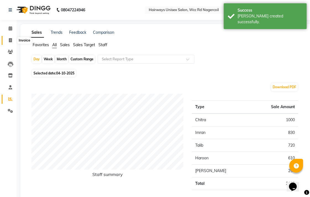
click at [8, 43] on span at bounding box center [11, 40] width 10 height 6
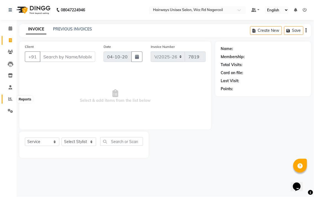
click at [10, 98] on icon at bounding box center [10, 99] width 4 height 4
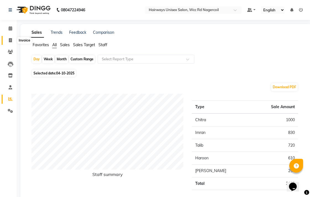
click at [13, 40] on span at bounding box center [11, 40] width 10 height 6
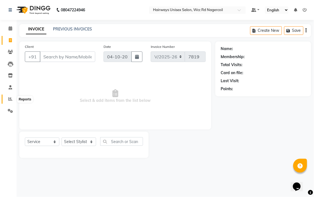
click at [10, 99] on icon at bounding box center [10, 99] width 4 height 4
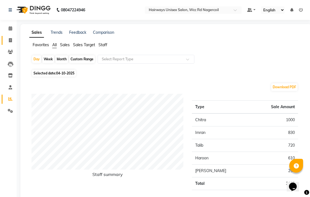
click at [9, 43] on link "Invoice" at bounding box center [8, 40] width 13 height 9
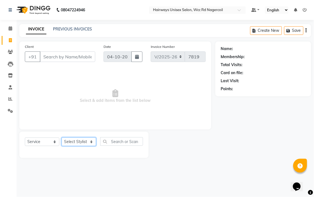
click at [92, 142] on select "Select Stylist Admin Chitra divya [PERSON_NAME] [PERSON_NAME] Reception [PERSON…" at bounding box center [79, 141] width 35 height 9
click at [62, 138] on select "Select Stylist Admin Chitra divya [PERSON_NAME] [PERSON_NAME] Reception [PERSON…" at bounding box center [79, 141] width 35 height 9
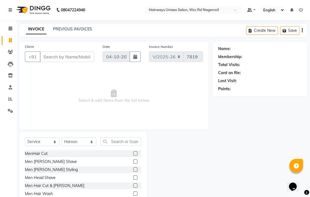
click at [133, 162] on label at bounding box center [135, 161] width 4 height 4
click at [133, 162] on input "checkbox" at bounding box center [135, 162] width 4 height 4
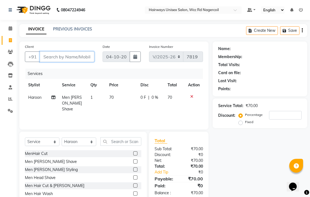
click at [70, 53] on input "Client" at bounding box center [67, 56] width 54 height 10
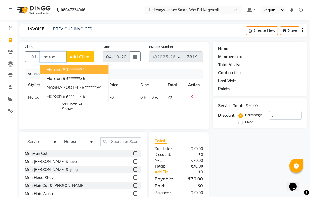
click at [81, 68] on ngb-highlight "80******31" at bounding box center [74, 70] width 23 height 6
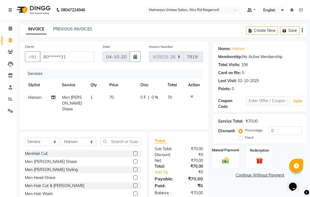
click at [234, 155] on div "Manual Payment" at bounding box center [225, 156] width 27 height 23
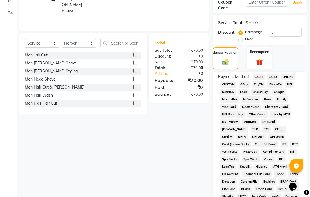
scroll to position [123, 0]
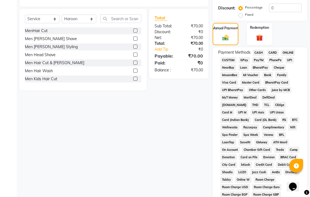
click at [289, 61] on span "UPI" at bounding box center [289, 60] width 9 height 6
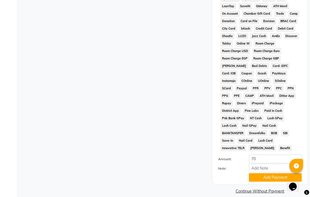
scroll to position [260, 0]
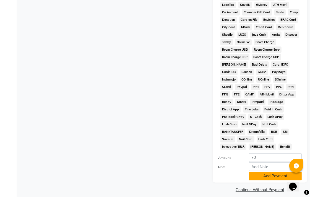
click at [266, 172] on button "Add Payment" at bounding box center [275, 176] width 53 height 9
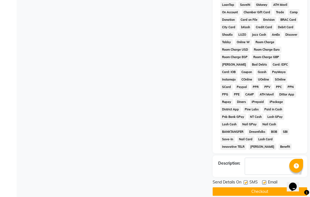
click at [268, 187] on button "Checkout" at bounding box center [259, 191] width 94 height 9
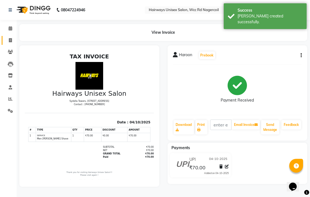
click at [10, 44] on link "Invoice" at bounding box center [8, 40] width 13 height 9
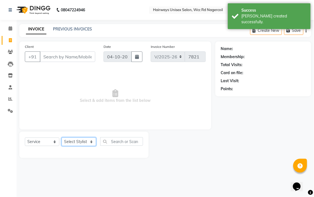
click at [73, 139] on select "Select Stylist Admin Chitra divya [PERSON_NAME] [PERSON_NAME] Reception [PERSON…" at bounding box center [79, 141] width 35 height 9
click at [62, 138] on select "Select Stylist Admin Chitra divya [PERSON_NAME] [PERSON_NAME] Reception [PERSON…" at bounding box center [79, 141] width 35 height 9
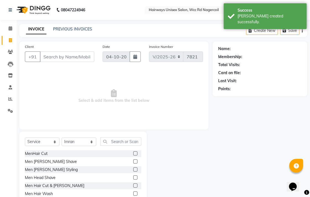
click at [133, 186] on label at bounding box center [135, 185] width 4 height 4
click at [133, 186] on input "checkbox" at bounding box center [135, 186] width 4 height 4
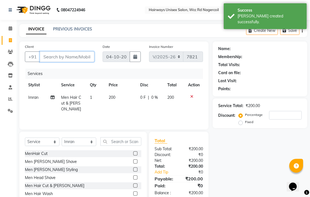
click at [78, 59] on input "Client" at bounding box center [67, 56] width 54 height 10
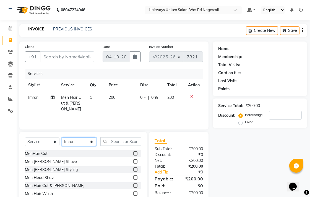
click at [88, 141] on select "Select Stylist Admin Chitra divya [PERSON_NAME] [PERSON_NAME] Reception [PERSON…" at bounding box center [79, 141] width 35 height 9
click at [62, 138] on select "Select Stylist Admin Chitra divya [PERSON_NAME] [PERSON_NAME] Reception [PERSON…" at bounding box center [79, 141] width 35 height 9
click at [125, 139] on input "text" at bounding box center [120, 141] width 41 height 9
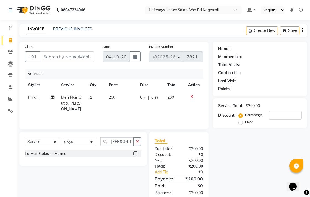
click at [135, 153] on label at bounding box center [135, 153] width 4 height 4
click at [135, 153] on input "checkbox" at bounding box center [135, 154] width 4 height 4
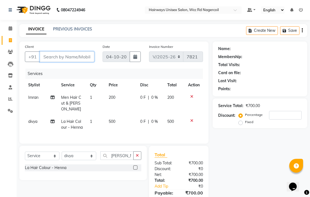
click at [72, 54] on input "Client" at bounding box center [67, 56] width 54 height 10
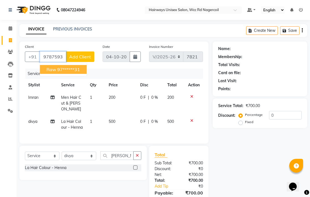
click at [75, 69] on ngb-highlight "97******31" at bounding box center [68, 70] width 23 height 6
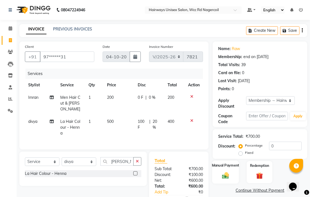
click at [225, 170] on div "Manual Payment" at bounding box center [225, 171] width 27 height 23
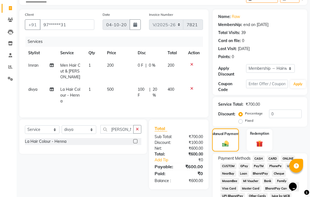
scroll to position [92, 0]
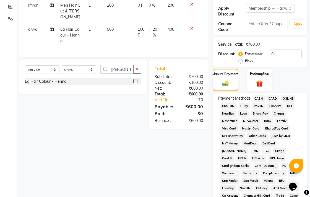
click at [291, 105] on span "UPI" at bounding box center [289, 106] width 9 height 6
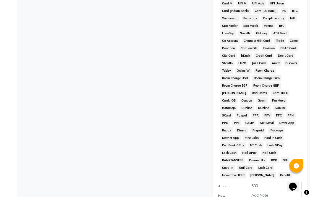
scroll to position [275, 0]
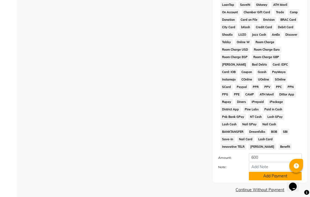
click at [267, 173] on button "Add Payment" at bounding box center [275, 176] width 53 height 9
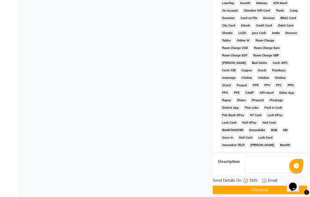
scroll to position [277, 0]
click at [267, 186] on button "Checkout" at bounding box center [259, 189] width 94 height 9
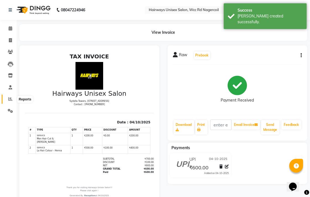
click at [12, 98] on icon at bounding box center [10, 99] width 4 height 4
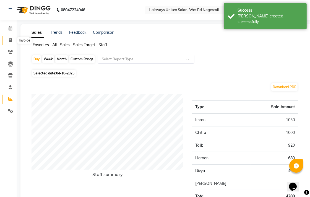
click at [12, 39] on span at bounding box center [11, 40] width 10 height 6
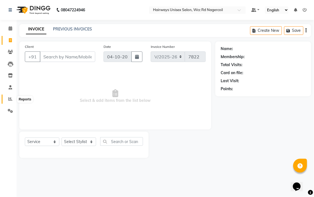
click at [9, 96] on span at bounding box center [11, 99] width 10 height 6
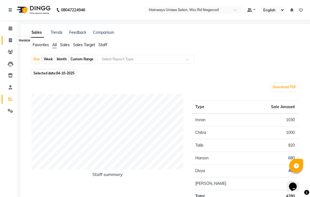
click at [10, 40] on icon at bounding box center [10, 40] width 3 height 4
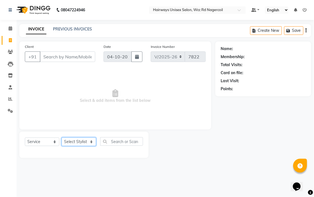
click at [73, 143] on select "Select Stylist Admin Chitra divya [PERSON_NAME] [PERSON_NAME] Reception [PERSON…" at bounding box center [79, 141] width 35 height 9
click at [62, 138] on select "Select Stylist Admin Chitra divya [PERSON_NAME] [PERSON_NAME] Reception [PERSON…" at bounding box center [79, 141] width 35 height 9
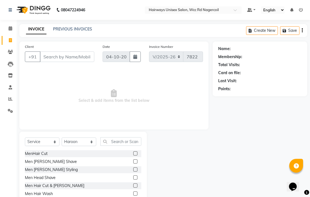
click at [133, 152] on label at bounding box center [135, 153] width 4 height 4
click at [133, 152] on input "checkbox" at bounding box center [135, 154] width 4 height 4
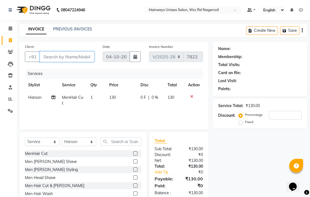
click at [89, 56] on input "Client" at bounding box center [67, 56] width 54 height 10
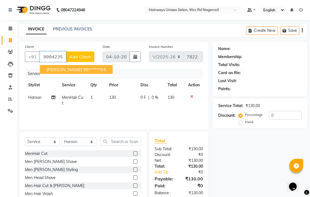
click at [51, 68] on span "[PERSON_NAME]" at bounding box center [64, 70] width 36 height 6
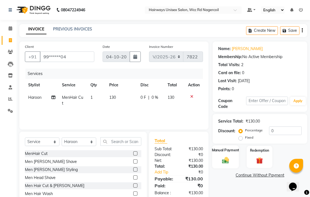
click at [220, 149] on label "Manual Payment" at bounding box center [226, 149] width 28 height 5
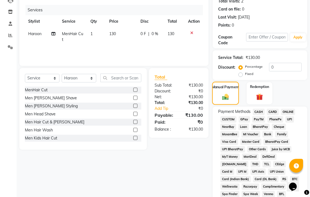
scroll to position [92, 0]
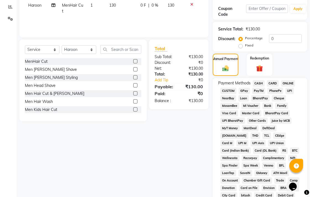
click at [262, 83] on span "CASH" at bounding box center [258, 83] width 12 height 6
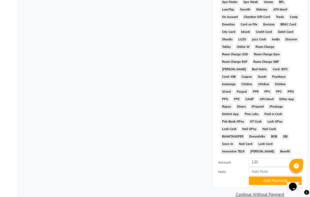
scroll to position [260, 0]
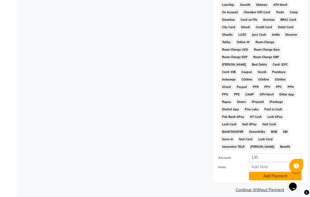
click at [267, 172] on button "Add Payment" at bounding box center [275, 176] width 53 height 9
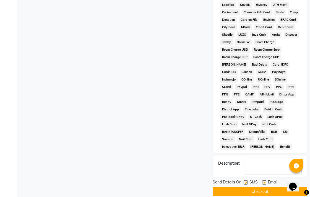
click at [267, 187] on button "Checkout" at bounding box center [259, 191] width 94 height 9
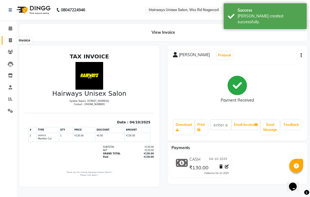
click at [12, 38] on span at bounding box center [11, 40] width 10 height 6
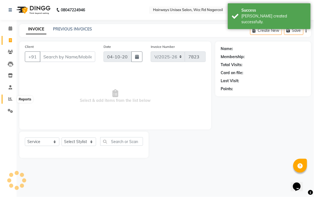
click at [9, 101] on span at bounding box center [11, 99] width 10 height 6
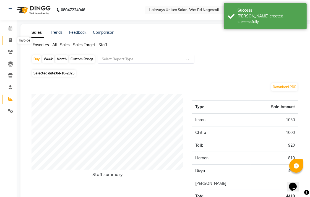
click at [12, 40] on icon at bounding box center [10, 40] width 3 height 4
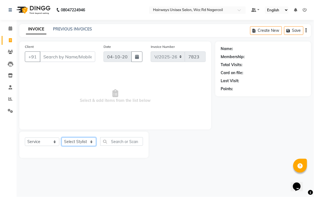
click at [82, 140] on select "Select Stylist Admin Chitra divya [PERSON_NAME] [PERSON_NAME] Reception [PERSON…" at bounding box center [79, 141] width 35 height 9
click at [62, 138] on select "Select Stylist Admin Chitra divya [PERSON_NAME] [PERSON_NAME] Reception [PERSON…" at bounding box center [79, 141] width 35 height 9
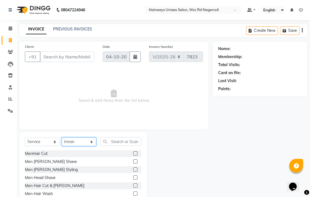
click at [89, 144] on select "Select Stylist Admin Chitra divya [PERSON_NAME] [PERSON_NAME] Reception [PERSON…" at bounding box center [79, 141] width 35 height 9
click at [62, 138] on select "Select Stylist Admin Chitra divya [PERSON_NAME] [PERSON_NAME] Reception [PERSON…" at bounding box center [79, 141] width 35 height 9
click at [116, 143] on input "text" at bounding box center [120, 141] width 41 height 9
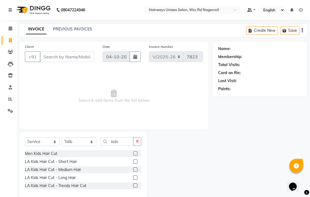
click at [134, 169] on label at bounding box center [135, 169] width 4 height 4
click at [134, 169] on input "checkbox" at bounding box center [135, 170] width 4 height 4
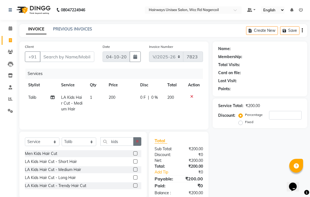
click at [140, 142] on button "button" at bounding box center [137, 141] width 8 height 9
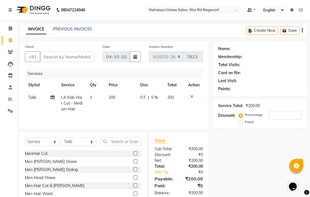
drag, startPoint x: 131, startPoint y: 193, endPoint x: 133, endPoint y: 194, distance: 2.9
click at [133, 193] on label at bounding box center [135, 193] width 4 height 4
click at [133, 193] on input "checkbox" at bounding box center [135, 194] width 4 height 4
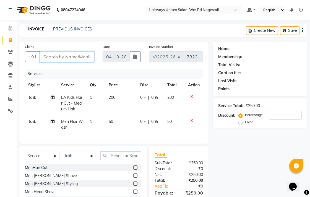
click at [81, 56] on input "Client" at bounding box center [67, 56] width 54 height 10
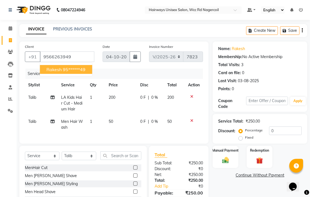
click at [88, 74] on ngb-typeahead-window "Rakesh 95******49" at bounding box center [65, 69] width 53 height 14
click at [84, 67] on ngb-highlight "95******49" at bounding box center [74, 70] width 23 height 6
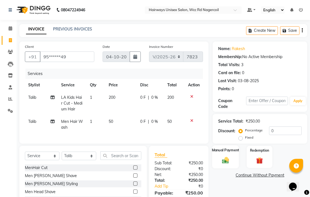
click at [225, 164] on div "Manual Payment" at bounding box center [225, 156] width 27 height 23
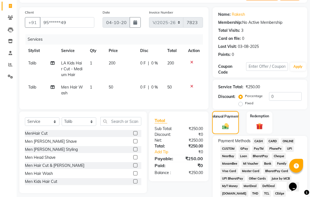
scroll to position [92, 0]
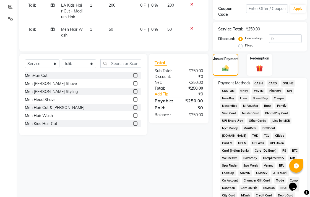
click at [260, 82] on span "CASH" at bounding box center [258, 83] width 12 height 6
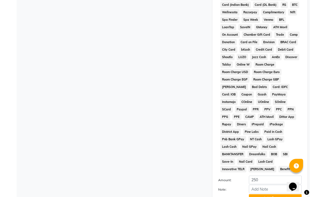
scroll to position [260, 0]
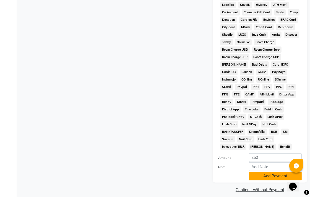
click at [259, 172] on button "Add Payment" at bounding box center [275, 176] width 53 height 9
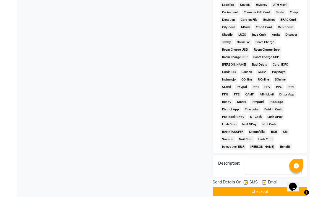
click at [263, 187] on button "Checkout" at bounding box center [259, 191] width 94 height 9
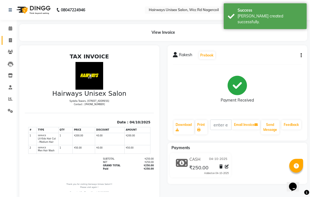
click at [7, 44] on link "Invoice" at bounding box center [8, 40] width 13 height 9
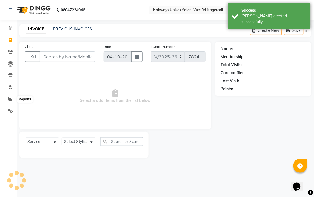
click at [12, 98] on icon at bounding box center [10, 99] width 4 height 4
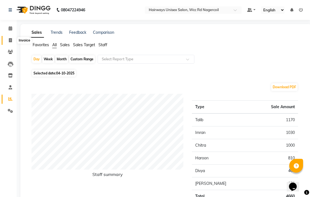
click at [12, 40] on span at bounding box center [11, 40] width 10 height 6
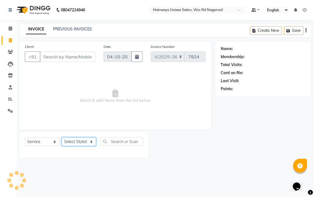
click at [84, 140] on select "Select Stylist" at bounding box center [79, 141] width 35 height 9
click at [62, 138] on select "Select Stylist Admin Chitra divya [PERSON_NAME] [PERSON_NAME] Reception [PERSON…" at bounding box center [79, 141] width 35 height 9
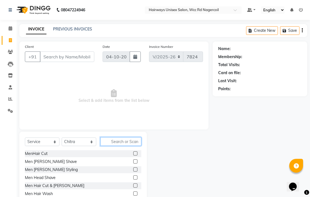
click at [120, 144] on input "text" at bounding box center [120, 141] width 41 height 9
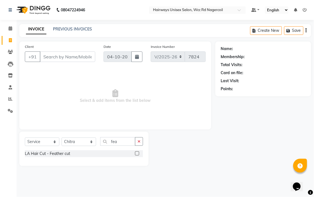
click at [137, 154] on label at bounding box center [137, 153] width 4 height 4
click at [137, 154] on input "checkbox" at bounding box center [137, 154] width 4 height 4
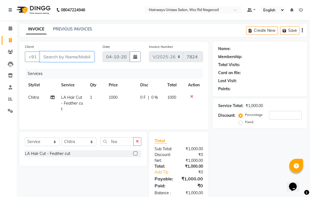
click at [90, 59] on input "Client" at bounding box center [67, 56] width 54 height 10
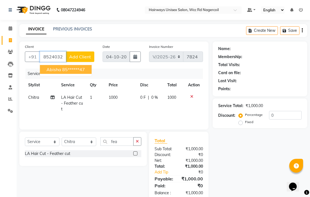
click at [75, 65] on button "abisha 85******47" at bounding box center [66, 69] width 52 height 9
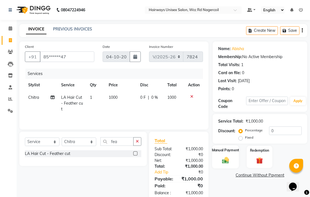
click at [220, 163] on img at bounding box center [225, 160] width 11 height 8
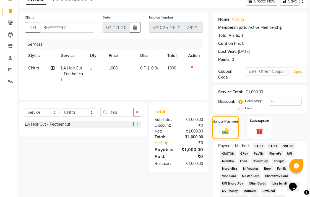
scroll to position [61, 0]
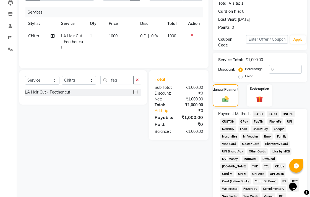
click at [286, 121] on span "UPI" at bounding box center [289, 121] width 9 height 6
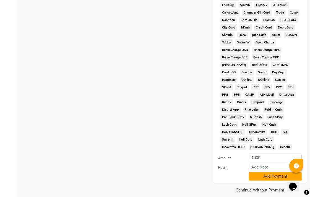
scroll to position [260, 0]
click at [274, 172] on button "Add Payment" at bounding box center [275, 176] width 53 height 9
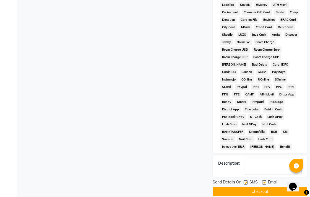
click at [273, 187] on button "Checkout" at bounding box center [259, 191] width 94 height 9
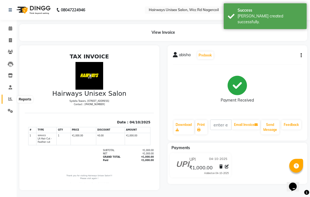
click at [7, 97] on span at bounding box center [11, 99] width 10 height 6
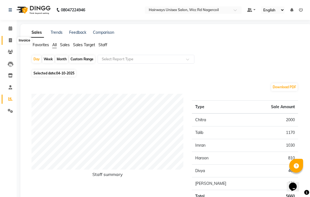
click at [6, 41] on span at bounding box center [11, 40] width 10 height 6
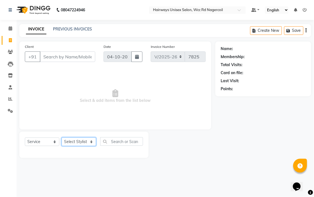
click at [89, 144] on select "Select Stylist Admin Chitra divya [PERSON_NAME] [PERSON_NAME] Reception [PERSON…" at bounding box center [79, 141] width 35 height 9
click at [62, 138] on select "Select Stylist Admin Chitra divya [PERSON_NAME] [PERSON_NAME] Reception [PERSON…" at bounding box center [79, 141] width 35 height 9
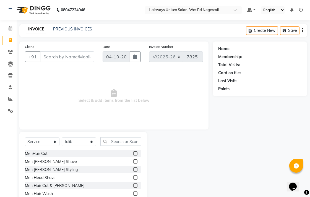
click at [133, 155] on label at bounding box center [135, 153] width 4 height 4
click at [133, 155] on input "checkbox" at bounding box center [135, 154] width 4 height 4
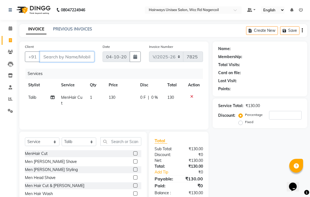
click at [61, 53] on input "Client" at bounding box center [67, 56] width 54 height 10
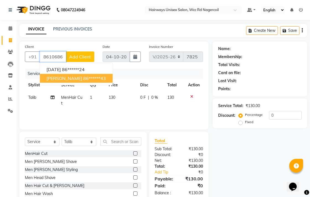
click at [67, 78] on span "[PERSON_NAME]" at bounding box center [64, 78] width 36 height 6
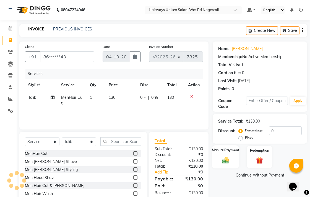
click at [220, 154] on div "Manual Payment" at bounding box center [225, 156] width 27 height 23
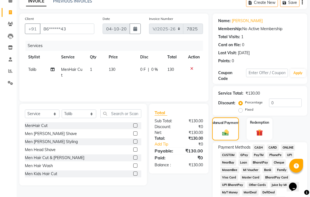
scroll to position [61, 0]
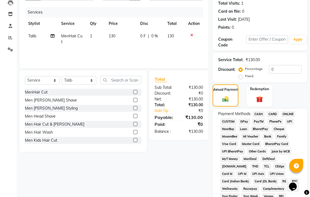
click at [288, 121] on span "UPI" at bounding box center [289, 121] width 9 height 6
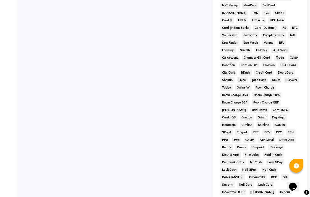
scroll to position [260, 0]
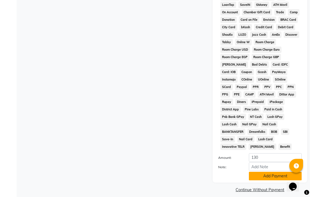
click at [283, 172] on button "Add Payment" at bounding box center [275, 176] width 53 height 9
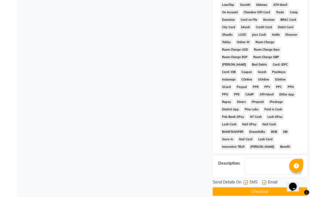
click at [274, 187] on button "Checkout" at bounding box center [259, 191] width 94 height 9
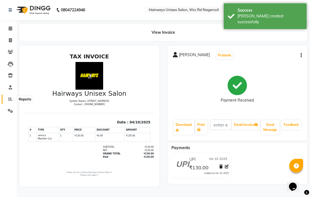
click at [7, 97] on span at bounding box center [11, 99] width 10 height 6
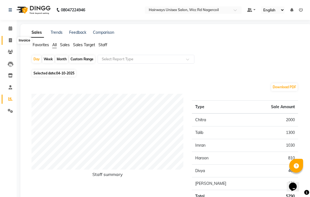
click at [9, 37] on span at bounding box center [11, 40] width 10 height 6
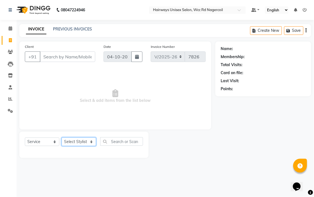
click at [76, 145] on select "Select Stylist" at bounding box center [79, 141] width 35 height 9
click at [62, 138] on select "Select Stylist Admin Chitra divya [PERSON_NAME] [PERSON_NAME] Reception [PERSON…" at bounding box center [79, 141] width 35 height 9
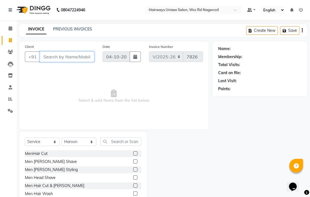
click at [60, 61] on input "Client" at bounding box center [67, 56] width 54 height 10
click at [133, 186] on label at bounding box center [135, 185] width 4 height 4
click at [133, 186] on input "checkbox" at bounding box center [135, 186] width 4 height 4
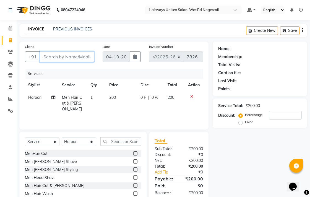
click at [85, 57] on input "Client" at bounding box center [67, 56] width 54 height 10
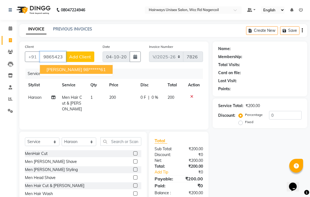
click at [87, 70] on button "[PERSON_NAME] 98******61" at bounding box center [76, 69] width 73 height 9
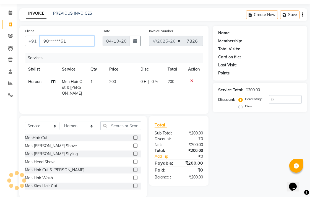
scroll to position [24, 0]
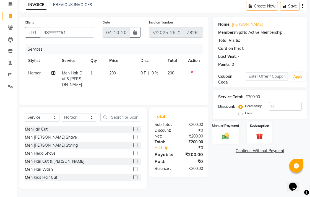
click at [229, 137] on img at bounding box center [225, 135] width 11 height 8
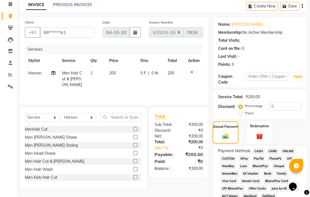
click at [289, 157] on span "UPI" at bounding box center [289, 158] width 9 height 6
click at [257, 149] on span "CASH" at bounding box center [258, 151] width 12 height 6
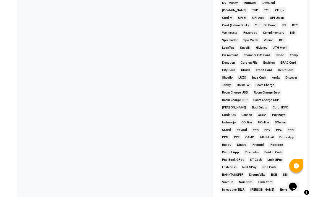
scroll to position [260, 0]
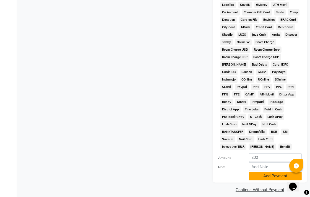
click at [263, 172] on button "Add Payment" at bounding box center [275, 176] width 53 height 9
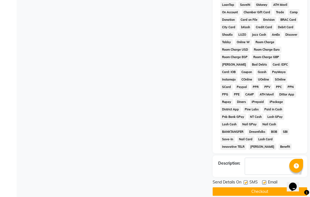
click at [268, 187] on button "Checkout" at bounding box center [259, 191] width 94 height 9
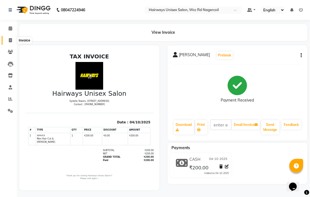
click at [9, 40] on icon at bounding box center [10, 40] width 3 height 4
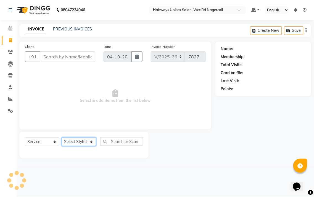
click at [87, 142] on select "Select Stylist Admin Chitra divya [PERSON_NAME] [PERSON_NAME] Reception [PERSON…" at bounding box center [79, 141] width 35 height 9
click at [62, 138] on select "Select Stylist Admin Chitra divya [PERSON_NAME] [PERSON_NAME] Reception [PERSON…" at bounding box center [79, 141] width 35 height 9
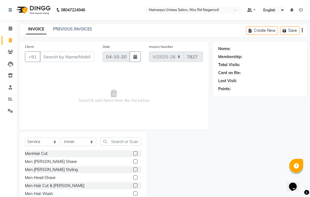
click at [133, 185] on label at bounding box center [135, 185] width 4 height 4
click at [133, 185] on input "checkbox" at bounding box center [135, 186] width 4 height 4
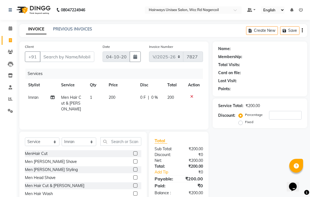
click at [133, 168] on label at bounding box center [135, 169] width 4 height 4
click at [133, 168] on input "checkbox" at bounding box center [135, 170] width 4 height 4
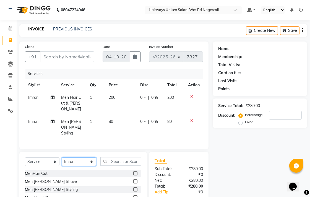
click at [86, 157] on select "Select Stylist Admin Chitra divya [PERSON_NAME] [PERSON_NAME] Reception [PERSON…" at bounding box center [79, 161] width 35 height 9
click at [62, 157] on select "Select Stylist Admin Chitra divya [PERSON_NAME] [PERSON_NAME] Reception [PERSON…" at bounding box center [79, 161] width 35 height 9
click at [133, 171] on label at bounding box center [135, 173] width 4 height 4
click at [133, 172] on input "checkbox" at bounding box center [135, 174] width 4 height 4
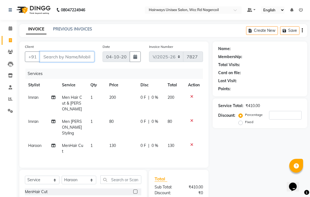
click at [72, 53] on input "Client" at bounding box center [67, 56] width 54 height 10
click at [72, 53] on button "Add Client" at bounding box center [80, 56] width 28 height 10
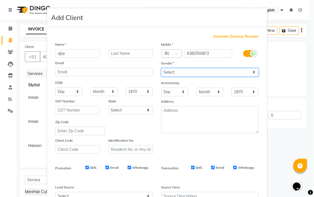
click at [196, 72] on select "Select [DEMOGRAPHIC_DATA] [DEMOGRAPHIC_DATA] Other Prefer Not To Say" at bounding box center [209, 72] width 97 height 9
click at [161, 68] on select "Select [DEMOGRAPHIC_DATA] [DEMOGRAPHIC_DATA] Other Prefer Not To Say" at bounding box center [209, 72] width 97 height 9
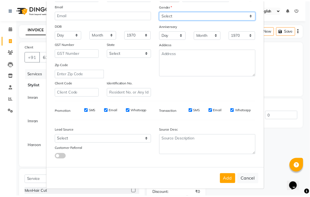
scroll to position [59, 0]
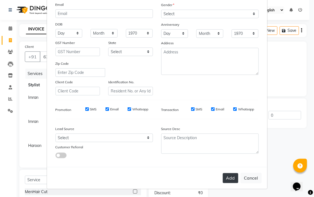
click at [235, 177] on button "Add" at bounding box center [230, 178] width 15 height 10
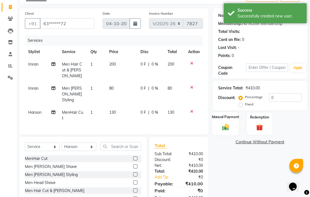
scroll to position [56, 0]
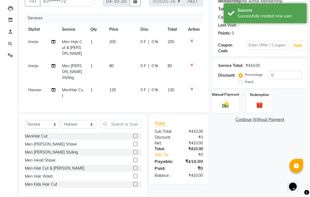
click at [227, 109] on div "Manual Payment" at bounding box center [225, 100] width 27 height 23
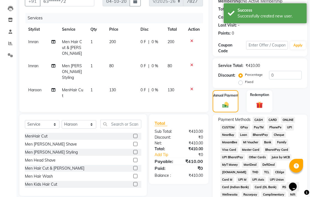
click at [257, 117] on span "CASH" at bounding box center [258, 120] width 12 height 6
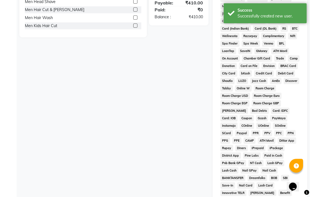
scroll to position [260, 0]
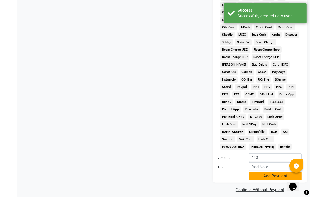
click at [264, 172] on button "Add Payment" at bounding box center [275, 176] width 53 height 9
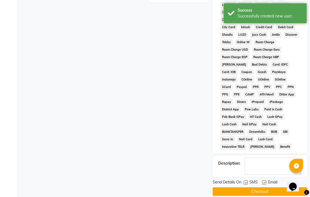
click at [268, 188] on button "Checkout" at bounding box center [259, 191] width 94 height 9
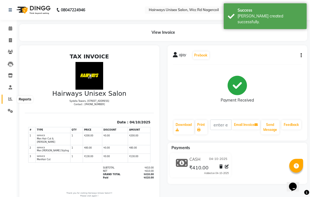
click at [8, 100] on icon at bounding box center [10, 99] width 4 height 4
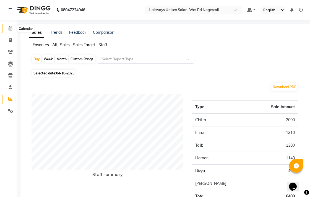
click at [10, 26] on span at bounding box center [11, 28] width 10 height 6
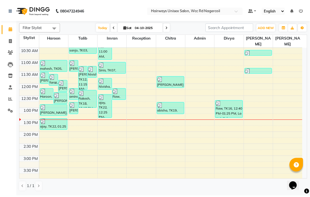
scroll to position [61, 0]
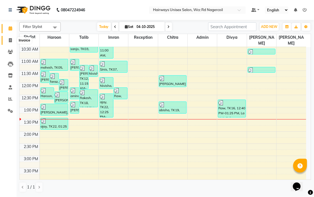
click at [9, 41] on icon at bounding box center [10, 40] width 3 height 4
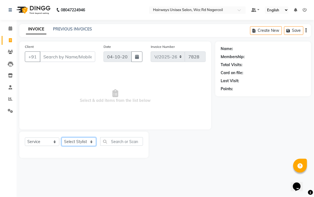
click at [82, 142] on select "Select Stylist Admin Chitra divya [PERSON_NAME] [PERSON_NAME] Reception [PERSON…" at bounding box center [79, 141] width 35 height 9
click at [62, 138] on select "Select Stylist Admin Chitra divya [PERSON_NAME] [PERSON_NAME] Reception [PERSON…" at bounding box center [79, 141] width 35 height 9
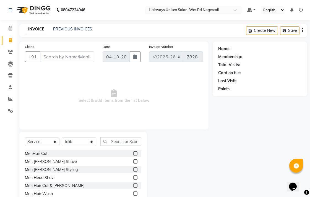
click at [133, 151] on label at bounding box center [135, 153] width 4 height 4
click at [133, 152] on input "checkbox" at bounding box center [135, 154] width 4 height 4
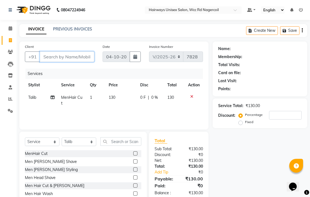
click at [81, 54] on input "Client" at bounding box center [67, 56] width 54 height 10
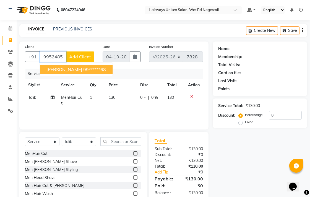
click at [81, 65] on button "Amir 99******68" at bounding box center [76, 69] width 73 height 9
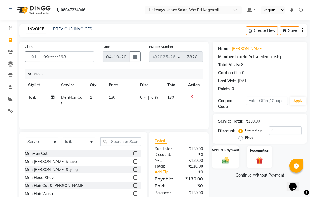
click at [230, 162] on img at bounding box center [225, 160] width 11 height 8
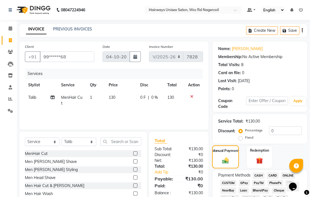
scroll to position [92, 0]
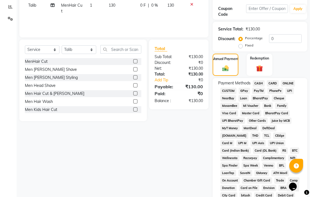
click at [258, 80] on span "CASH" at bounding box center [258, 83] width 12 height 6
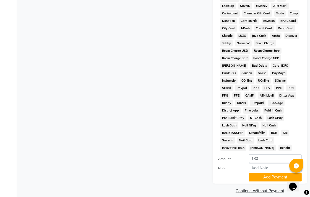
scroll to position [260, 0]
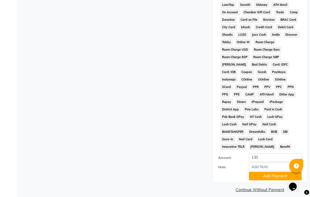
click at [262, 172] on button "Add Payment" at bounding box center [275, 176] width 53 height 9
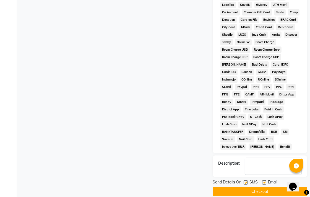
click at [262, 180] on div at bounding box center [264, 183] width 4 height 6
click at [262, 187] on button "Checkout" at bounding box center [259, 191] width 94 height 9
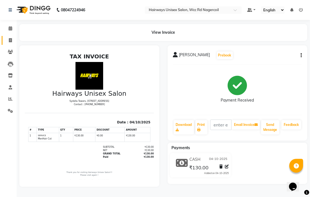
click at [15, 42] on li "Invoice" at bounding box center [8, 41] width 17 height 12
click at [12, 39] on icon at bounding box center [10, 40] width 3 height 4
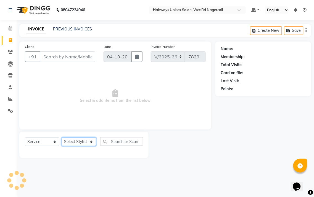
click at [82, 139] on select "Select Stylist" at bounding box center [79, 141] width 35 height 9
click at [62, 138] on select "Select Stylist Admin Chitra divya [PERSON_NAME] [PERSON_NAME] Reception [PERSON…" at bounding box center [79, 141] width 35 height 9
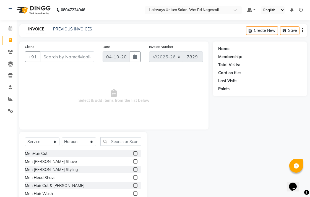
click at [133, 184] on label at bounding box center [135, 185] width 4 height 4
click at [133, 184] on input "checkbox" at bounding box center [135, 186] width 4 height 4
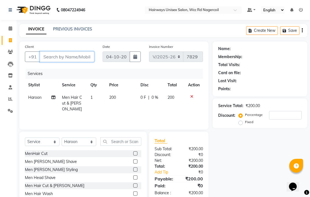
click at [87, 60] on input "Client" at bounding box center [67, 56] width 54 height 10
click at [92, 54] on button "Add Client" at bounding box center [80, 56] width 28 height 10
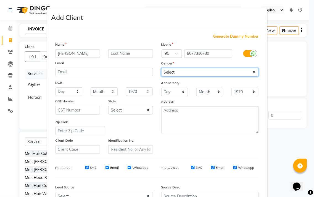
click at [220, 72] on select "Select [DEMOGRAPHIC_DATA] [DEMOGRAPHIC_DATA] Other Prefer Not To Say" at bounding box center [209, 72] width 97 height 9
click at [161, 68] on select "Select [DEMOGRAPHIC_DATA] [DEMOGRAPHIC_DATA] Other Prefer Not To Say" at bounding box center [209, 72] width 97 height 9
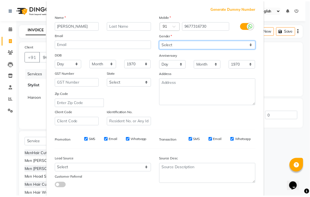
scroll to position [59, 0]
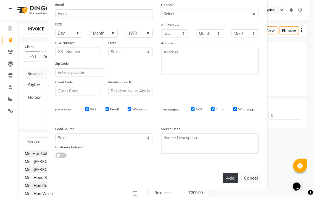
click at [224, 175] on button "Add" at bounding box center [230, 178] width 15 height 10
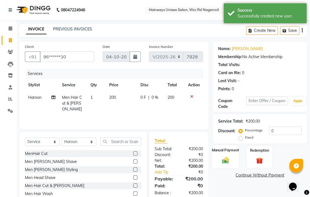
click at [229, 164] on img at bounding box center [225, 160] width 11 height 8
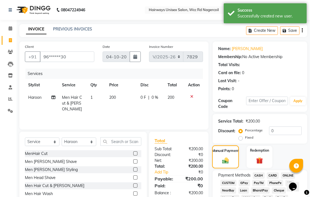
scroll to position [92, 0]
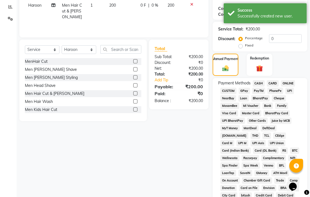
click at [288, 89] on span "UPI" at bounding box center [289, 91] width 9 height 6
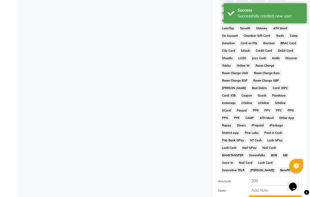
scroll to position [260, 0]
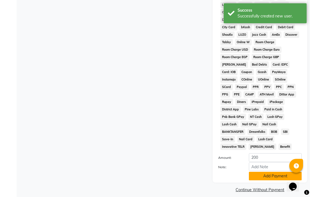
click at [267, 172] on button "Add Payment" at bounding box center [275, 176] width 53 height 9
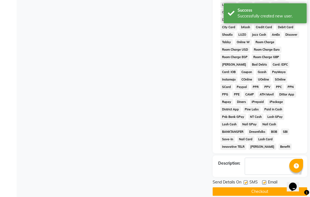
click at [279, 187] on button "Checkout" at bounding box center [259, 191] width 94 height 9
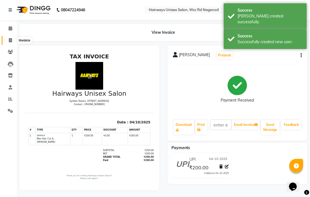
click at [9, 41] on icon at bounding box center [10, 40] width 3 height 4
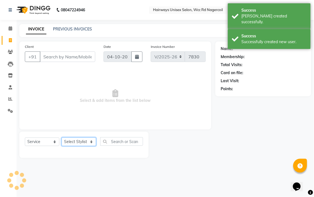
click at [80, 145] on select "Select Stylist" at bounding box center [79, 141] width 35 height 9
click at [62, 138] on select "Select Stylist Admin Chitra divya [PERSON_NAME] [PERSON_NAME] Reception [PERSON…" at bounding box center [79, 141] width 35 height 9
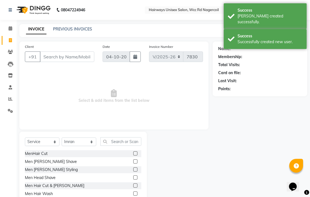
click at [133, 184] on div at bounding box center [137, 185] width 8 height 7
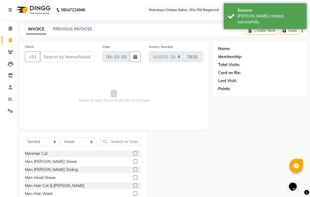
click at [133, 187] on label at bounding box center [135, 185] width 4 height 4
click at [133, 187] on input "checkbox" at bounding box center [135, 186] width 4 height 4
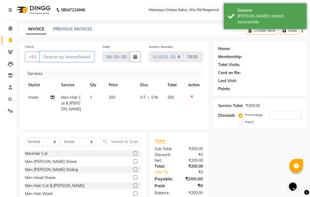
click at [91, 59] on input "Client" at bounding box center [67, 56] width 54 height 10
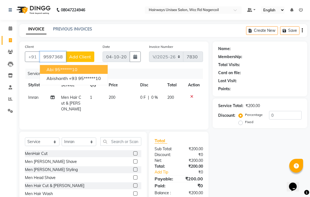
click at [91, 65] on button "abi 95******10" at bounding box center [74, 69] width 68 height 9
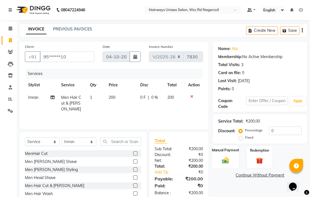
click at [233, 155] on div "Manual Payment" at bounding box center [225, 156] width 27 height 23
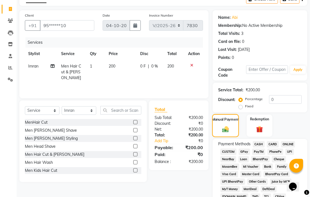
scroll to position [61, 0]
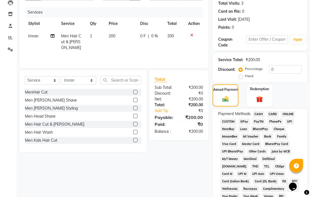
click at [289, 124] on span "UPI" at bounding box center [289, 121] width 9 height 6
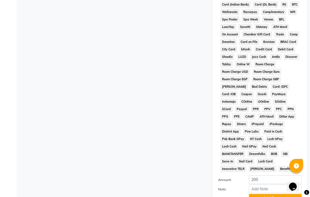
scroll to position [260, 0]
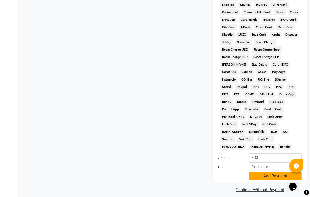
click at [278, 172] on button "Add Payment" at bounding box center [275, 176] width 53 height 9
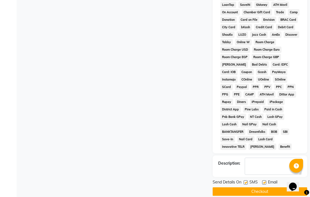
click at [255, 187] on button "Checkout" at bounding box center [259, 191] width 94 height 9
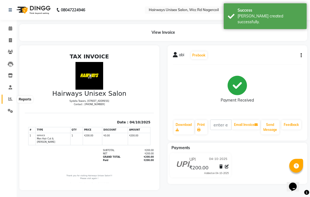
click at [9, 99] on icon at bounding box center [10, 99] width 4 height 4
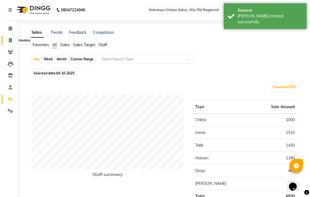
click at [9, 43] on span at bounding box center [11, 40] width 10 height 6
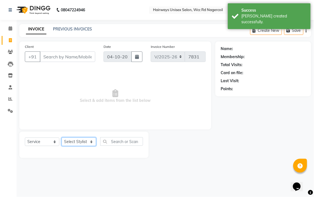
click at [78, 142] on select "Select Stylist Admin Chitra divya [PERSON_NAME] [PERSON_NAME] Reception [PERSON…" at bounding box center [79, 141] width 35 height 9
click at [62, 138] on select "Select Stylist Admin Chitra divya [PERSON_NAME] [PERSON_NAME] Reception [PERSON…" at bounding box center [79, 141] width 35 height 9
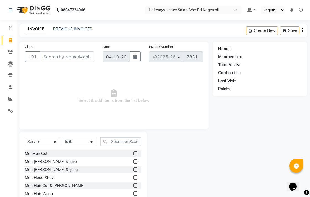
click at [133, 155] on label at bounding box center [135, 153] width 4 height 4
click at [133, 155] on input "checkbox" at bounding box center [135, 154] width 4 height 4
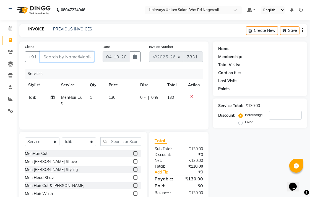
click at [78, 57] on input "Client" at bounding box center [67, 56] width 54 height 10
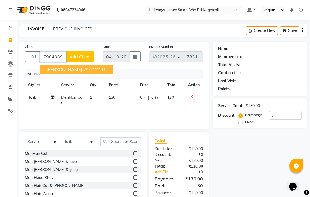
click at [83, 67] on ngb-highlight "79******91" at bounding box center [94, 70] width 23 height 6
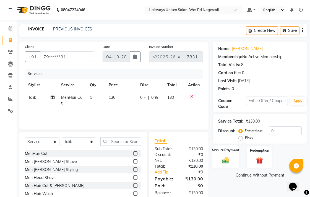
click at [218, 151] on label "Manual Payment" at bounding box center [226, 149] width 28 height 5
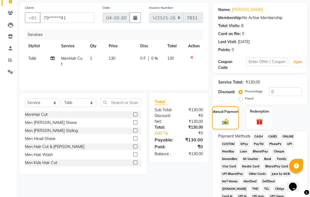
scroll to position [123, 0]
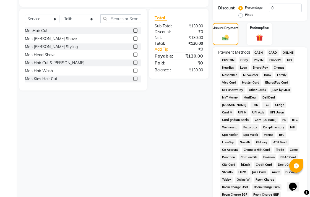
click at [292, 60] on span "UPI" at bounding box center [289, 60] width 9 height 6
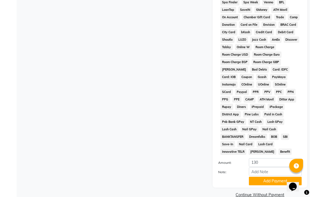
scroll to position [260, 0]
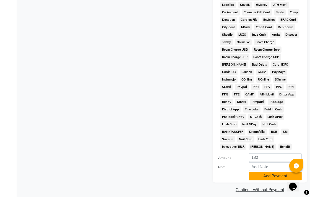
click at [281, 172] on button "Add Payment" at bounding box center [275, 176] width 53 height 9
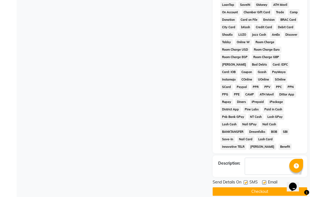
click at [279, 187] on button "Checkout" at bounding box center [259, 191] width 94 height 9
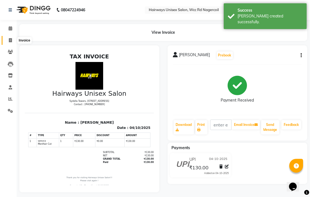
click at [9, 39] on icon at bounding box center [10, 40] width 3 height 4
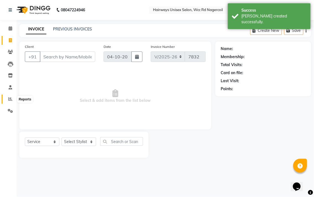
click at [10, 96] on span at bounding box center [11, 99] width 10 height 6
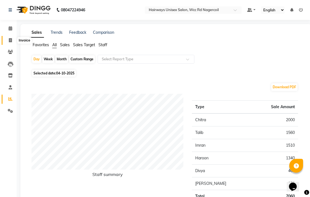
click at [8, 39] on span at bounding box center [11, 40] width 10 height 6
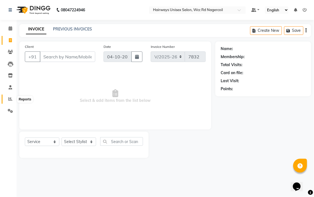
click at [6, 98] on span at bounding box center [11, 99] width 10 height 6
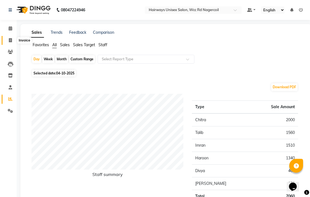
click at [10, 39] on icon at bounding box center [10, 40] width 3 height 4
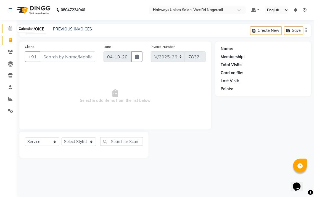
click at [12, 27] on icon at bounding box center [11, 28] width 4 height 4
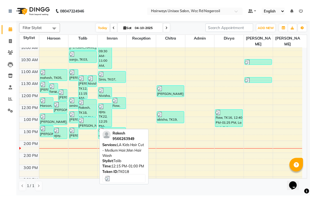
scroll to position [92, 0]
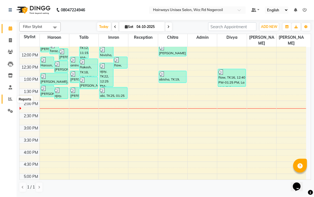
click at [9, 98] on icon at bounding box center [10, 99] width 4 height 4
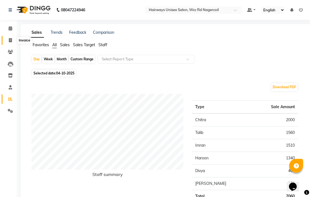
click at [7, 43] on span at bounding box center [11, 40] width 10 height 6
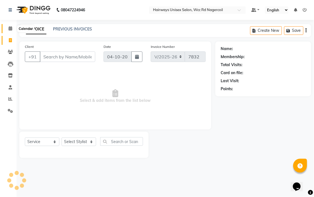
click at [12, 28] on icon at bounding box center [11, 28] width 4 height 4
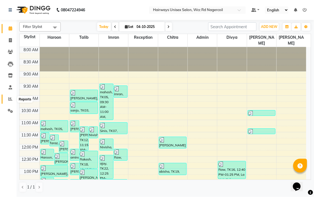
click at [12, 100] on icon at bounding box center [10, 99] width 4 height 4
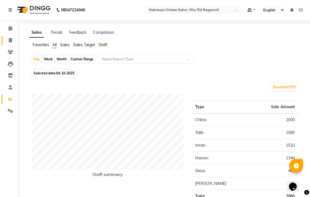
click at [10, 36] on link "Invoice" at bounding box center [8, 40] width 13 height 9
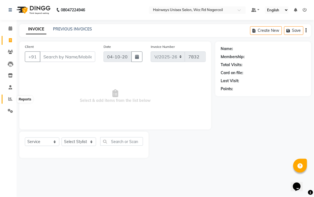
click at [9, 101] on icon at bounding box center [10, 99] width 4 height 4
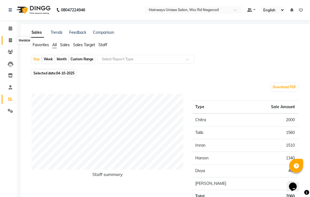
click at [9, 41] on icon at bounding box center [10, 40] width 3 height 4
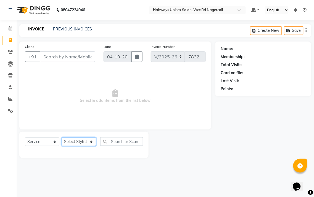
drag, startPoint x: 66, startPoint y: 140, endPoint x: 64, endPoint y: 98, distance: 42.0
click at [66, 140] on select "Select Stylist" at bounding box center [79, 141] width 35 height 9
click at [62, 138] on select "Select Stylist Admin Chitra divya [PERSON_NAME] [PERSON_NAME] Reception [PERSON…" at bounding box center [79, 141] width 35 height 9
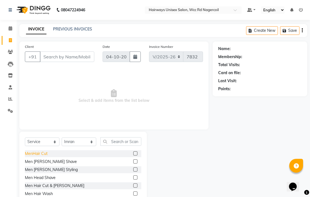
click at [43, 155] on div "MenHair Cut" at bounding box center [36, 154] width 23 height 6
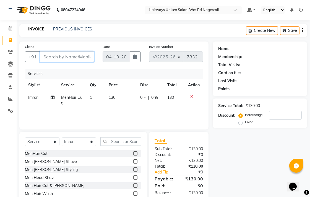
click at [76, 54] on input "Client" at bounding box center [67, 56] width 54 height 10
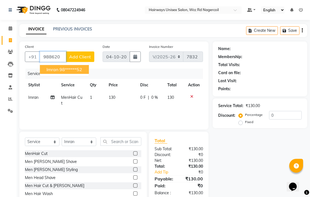
click at [67, 67] on ngb-highlight "98******52" at bounding box center [70, 70] width 23 height 6
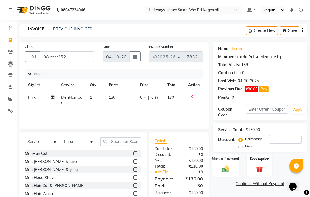
click at [228, 167] on img at bounding box center [225, 168] width 11 height 8
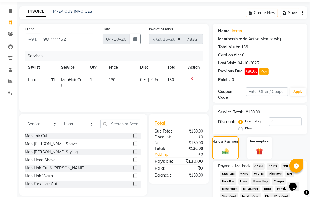
scroll to position [31, 0]
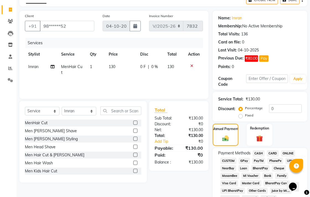
click at [288, 160] on span "UPI" at bounding box center [289, 160] width 9 height 6
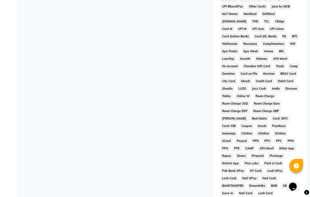
scroll to position [268, 0]
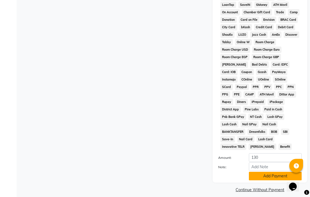
click at [271, 173] on button "Add Payment" at bounding box center [275, 176] width 53 height 9
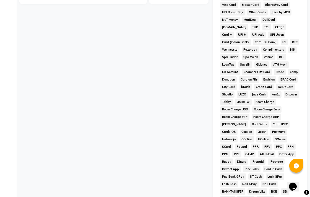
scroll to position [270, 0]
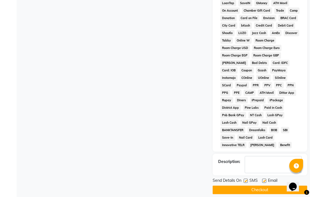
click at [261, 185] on button "Checkout" at bounding box center [259, 189] width 94 height 9
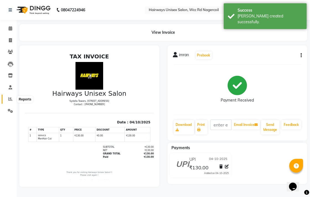
click at [9, 97] on icon at bounding box center [10, 99] width 4 height 4
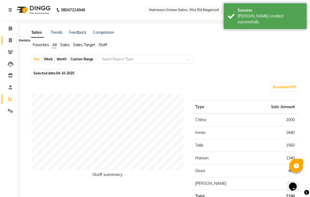
click at [12, 38] on span at bounding box center [11, 40] width 10 height 6
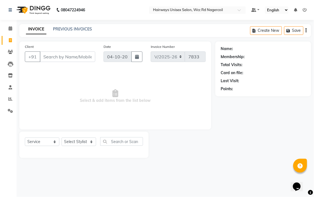
click at [159, 91] on span "Select & add items from the list below" at bounding box center [115, 95] width 181 height 55
click at [35, 54] on button "+91" at bounding box center [32, 56] width 15 height 10
click at [64, 61] on input "Client" at bounding box center [68, 56] width 56 height 10
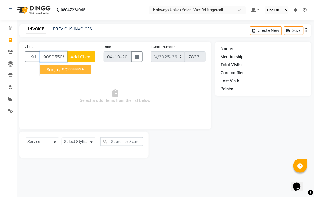
click at [64, 71] on ngb-highlight "90******25" at bounding box center [73, 70] width 23 height 6
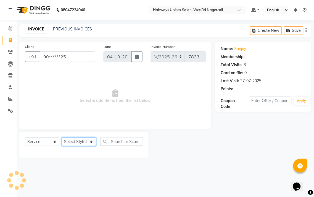
click at [78, 145] on select "Select Stylist Admin Chitra divya [PERSON_NAME] [PERSON_NAME] Reception [PERSON…" at bounding box center [79, 141] width 35 height 9
click at [62, 138] on select "Select Stylist Admin Chitra divya [PERSON_NAME] [PERSON_NAME] Reception [PERSON…" at bounding box center [79, 141] width 35 height 9
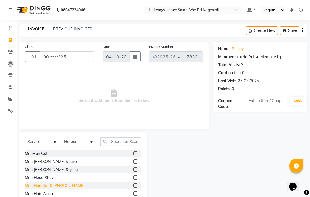
click at [54, 183] on div "Men Hair Cut & [PERSON_NAME]" at bounding box center [54, 186] width 59 height 6
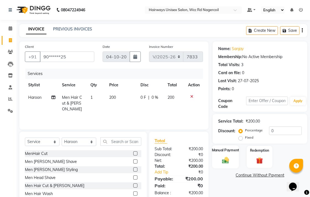
click at [225, 163] on img at bounding box center [225, 160] width 11 height 8
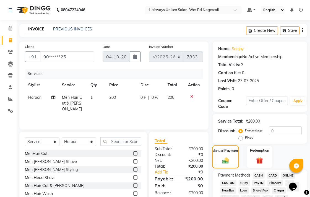
scroll to position [61, 0]
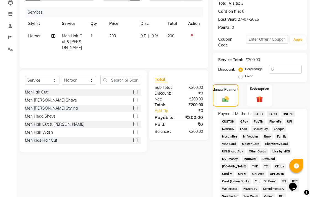
click at [256, 112] on span "CASH" at bounding box center [258, 114] width 12 height 6
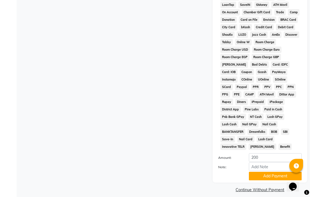
click at [249, 174] on button "Add Payment" at bounding box center [275, 176] width 53 height 9
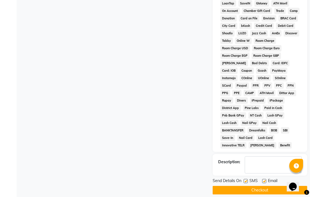
scroll to position [262, 0]
click at [249, 185] on button "Checkout" at bounding box center [259, 189] width 94 height 9
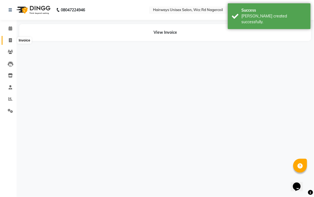
click at [14, 42] on span at bounding box center [11, 40] width 10 height 6
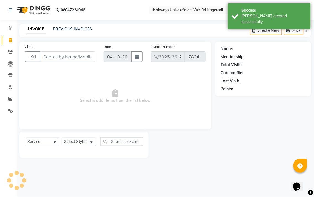
click at [43, 54] on input "Client" at bounding box center [68, 56] width 56 height 10
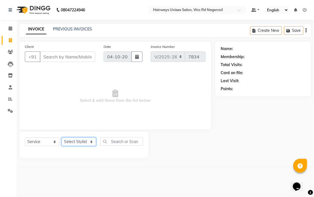
click at [65, 139] on select "Select Stylist Admin Chitra divya [PERSON_NAME] [PERSON_NAME] Reception [PERSON…" at bounding box center [79, 141] width 35 height 9
click at [62, 138] on select "Select Stylist Admin Chitra divya [PERSON_NAME] [PERSON_NAME] Reception [PERSON…" at bounding box center [79, 141] width 35 height 9
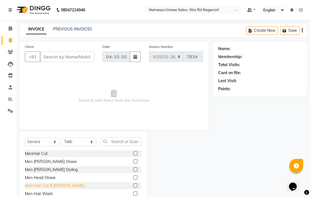
click at [50, 185] on div "Men Hair Cut & [PERSON_NAME]" at bounding box center [54, 186] width 59 height 6
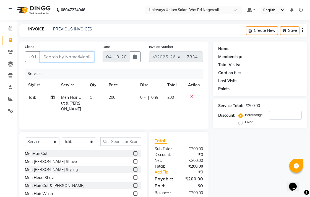
click at [68, 57] on input "Client" at bounding box center [67, 56] width 54 height 10
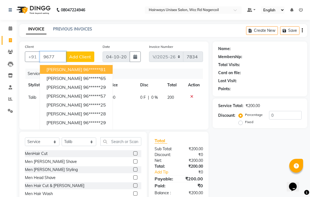
click at [68, 67] on span "[PERSON_NAME]" at bounding box center [64, 70] width 36 height 6
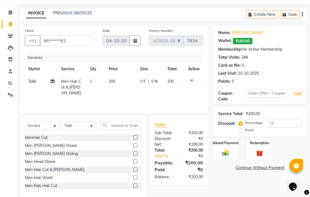
scroll to position [24, 0]
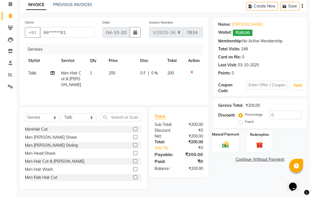
click at [224, 136] on div "Manual Payment" at bounding box center [225, 140] width 27 height 23
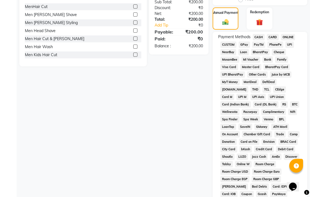
scroll to position [147, 0]
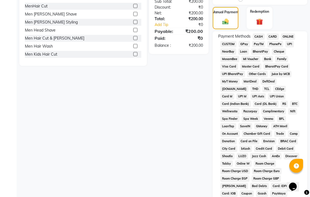
click at [256, 37] on span "CASH" at bounding box center [258, 36] width 12 height 6
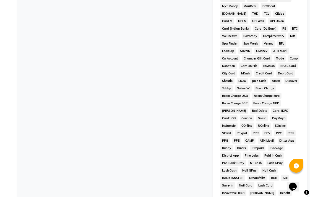
scroll to position [268, 0]
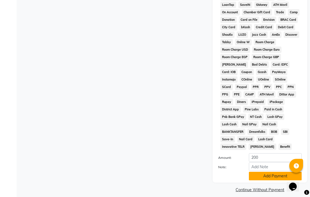
click at [256, 172] on button "Add Payment" at bounding box center [275, 176] width 53 height 9
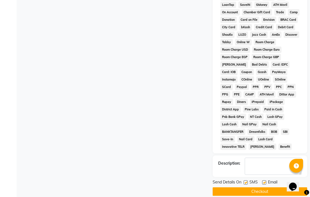
click at [246, 180] on label at bounding box center [245, 182] width 4 height 4
click at [246, 181] on input "checkbox" at bounding box center [245, 183] width 4 height 4
click at [262, 180] on label at bounding box center [264, 182] width 4 height 4
click at [262, 181] on input "checkbox" at bounding box center [264, 183] width 4 height 4
click at [256, 187] on button "Checkout" at bounding box center [259, 191] width 94 height 9
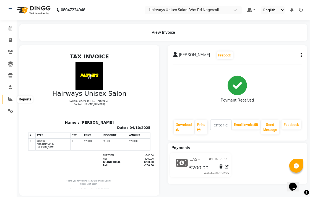
click at [11, 99] on icon at bounding box center [10, 99] width 4 height 4
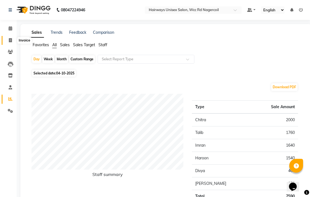
click at [12, 42] on icon at bounding box center [10, 40] width 3 height 4
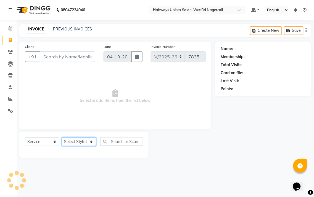
click at [85, 140] on select "Select Stylist" at bounding box center [79, 141] width 35 height 9
click at [62, 138] on select "Select Stylist Admin Chitra divya [PERSON_NAME] [PERSON_NAME] Reception [PERSON…" at bounding box center [79, 141] width 35 height 9
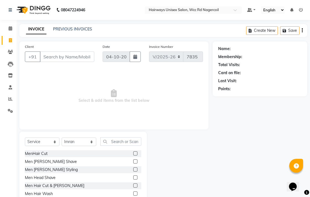
click at [133, 151] on label at bounding box center [135, 153] width 4 height 4
click at [133, 152] on input "checkbox" at bounding box center [135, 154] width 4 height 4
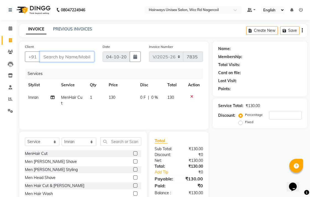
click at [67, 56] on input "Client" at bounding box center [67, 56] width 54 height 10
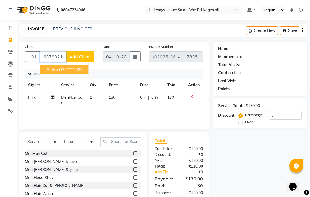
click at [64, 67] on ngb-highlight "63******89" at bounding box center [70, 70] width 23 height 6
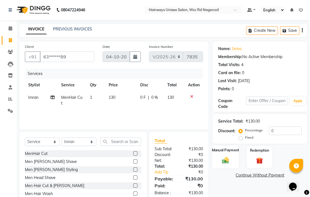
click at [213, 156] on div "Manual Payment" at bounding box center [225, 156] width 27 height 23
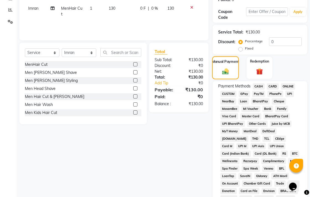
scroll to position [92, 0]
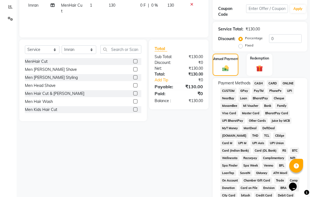
click at [290, 88] on span "UPI" at bounding box center [289, 91] width 9 height 6
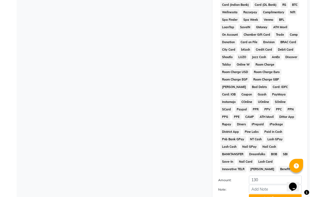
scroll to position [260, 0]
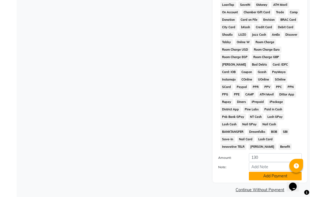
click at [271, 172] on button "Add Payment" at bounding box center [275, 176] width 53 height 9
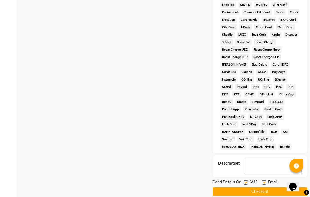
click at [271, 187] on button "Checkout" at bounding box center [259, 191] width 94 height 9
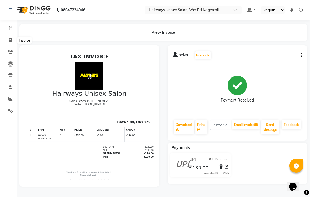
click at [10, 38] on icon at bounding box center [10, 40] width 3 height 4
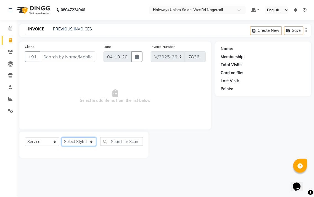
click at [78, 141] on select "Select Stylist Admin Chitra divya [PERSON_NAME] [PERSON_NAME] Reception [PERSON…" at bounding box center [79, 141] width 35 height 9
click at [62, 138] on select "Select Stylist Admin Chitra divya [PERSON_NAME] [PERSON_NAME] Reception [PERSON…" at bounding box center [79, 141] width 35 height 9
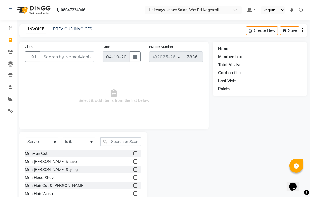
click at [133, 154] on label at bounding box center [135, 153] width 4 height 4
click at [133, 154] on input "checkbox" at bounding box center [135, 154] width 4 height 4
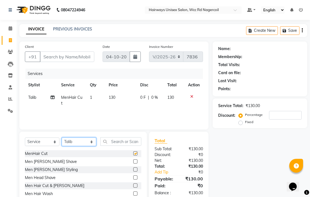
click at [83, 143] on select "Select Stylist Admin Chitra divya [PERSON_NAME] [PERSON_NAME] Reception [PERSON…" at bounding box center [79, 141] width 35 height 9
click at [62, 138] on select "Select Stylist Admin Chitra divya [PERSON_NAME] [PERSON_NAME] Reception [PERSON…" at bounding box center [79, 141] width 35 height 9
click at [133, 153] on label at bounding box center [135, 153] width 4 height 4
click at [133, 153] on input "checkbox" at bounding box center [135, 154] width 4 height 4
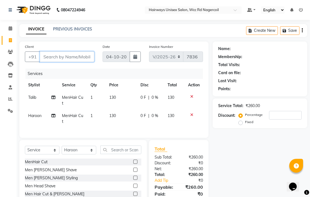
click at [76, 57] on input "Client" at bounding box center [67, 56] width 54 height 10
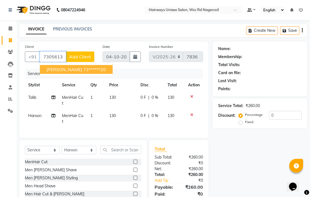
click at [77, 72] on button "[PERSON_NAME] 73******20" at bounding box center [76, 69] width 73 height 9
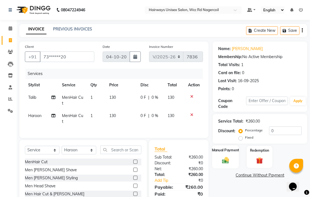
click at [223, 158] on img at bounding box center [225, 160] width 11 height 8
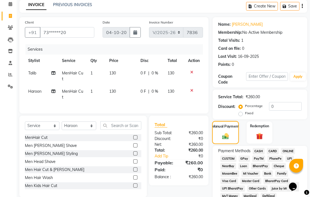
scroll to position [123, 0]
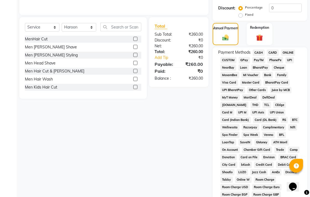
click at [258, 51] on span "CASH" at bounding box center [258, 52] width 12 height 6
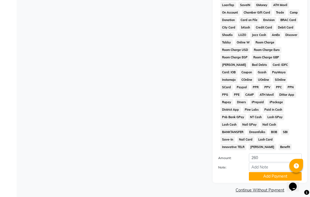
scroll to position [260, 0]
click at [263, 172] on button "Add Payment" at bounding box center [275, 176] width 53 height 9
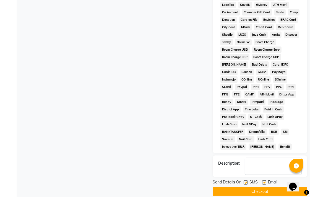
click at [268, 188] on button "Checkout" at bounding box center [259, 191] width 94 height 9
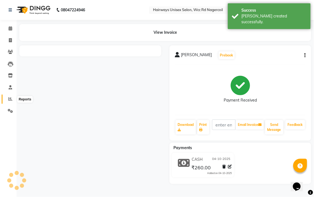
click at [10, 101] on span at bounding box center [11, 99] width 10 height 6
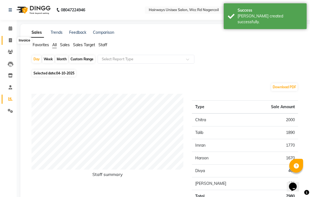
click at [10, 43] on span at bounding box center [11, 40] width 10 height 6
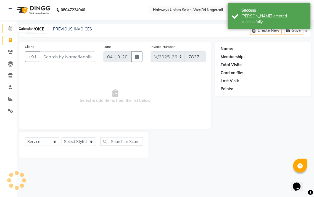
click at [12, 27] on icon at bounding box center [11, 28] width 4 height 4
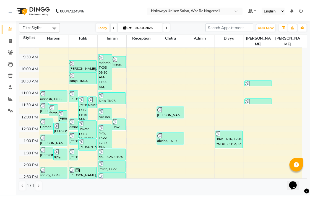
scroll to position [61, 0]
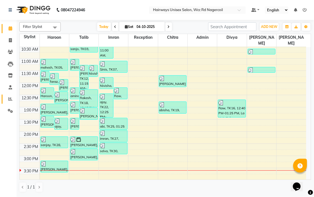
click at [4, 96] on link "Reports" at bounding box center [8, 98] width 13 height 9
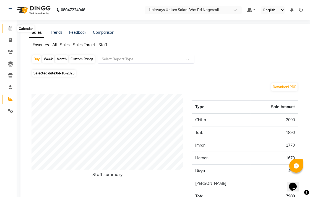
click at [9, 26] on span at bounding box center [11, 28] width 10 height 6
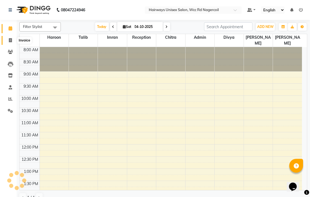
click at [8, 41] on span at bounding box center [11, 40] width 10 height 6
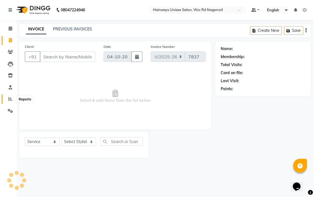
click at [9, 101] on icon at bounding box center [10, 99] width 4 height 4
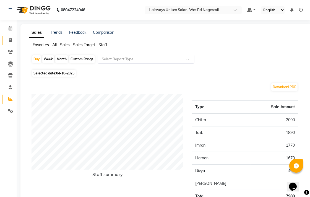
click at [10, 44] on link "Invoice" at bounding box center [8, 40] width 13 height 9
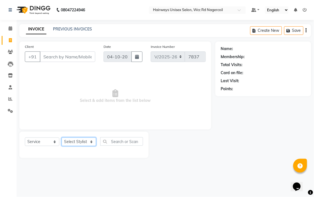
click at [77, 140] on select "Select Stylist Admin Chitra divya [PERSON_NAME] [PERSON_NAME] Reception [PERSON…" at bounding box center [79, 141] width 35 height 9
click at [62, 138] on select "Select Stylist Admin Chitra divya [PERSON_NAME] [PERSON_NAME] Reception [PERSON…" at bounding box center [79, 141] width 35 height 9
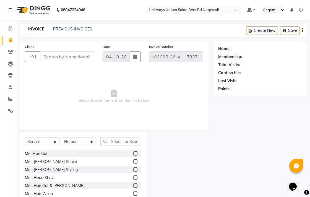
click at [133, 161] on label at bounding box center [135, 161] width 4 height 4
click at [133, 161] on input "checkbox" at bounding box center [135, 162] width 4 height 4
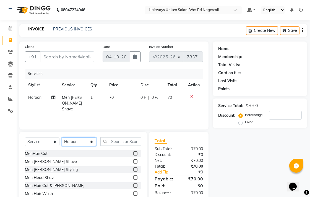
click at [91, 140] on select "Select Stylist Admin Chitra divya [PERSON_NAME] [PERSON_NAME] Reception [PERSON…" at bounding box center [79, 141] width 35 height 9
click at [191, 97] on icon at bounding box center [191, 96] width 3 height 4
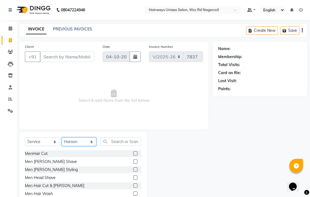
click at [82, 139] on select "Select Stylist Admin Chitra divya [PERSON_NAME] [PERSON_NAME] Reception [PERSON…" at bounding box center [79, 141] width 35 height 9
click at [62, 138] on select "Select Stylist Admin Chitra divya [PERSON_NAME] [PERSON_NAME] Reception [PERSON…" at bounding box center [79, 141] width 35 height 9
click at [133, 153] on label at bounding box center [135, 153] width 4 height 4
click at [133, 153] on input "checkbox" at bounding box center [135, 154] width 4 height 4
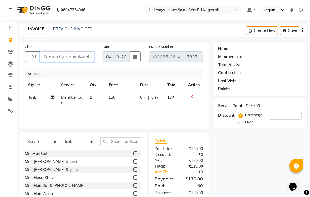
click at [90, 55] on input "Client" at bounding box center [67, 56] width 54 height 10
click at [83, 54] on span "Add Client" at bounding box center [80, 57] width 22 height 6
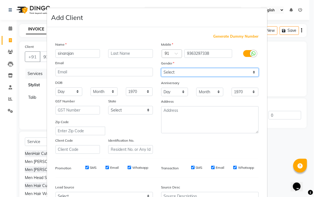
drag, startPoint x: 242, startPoint y: 73, endPoint x: 219, endPoint y: 74, distance: 22.7
click at [242, 73] on select "Select [DEMOGRAPHIC_DATA] [DEMOGRAPHIC_DATA] Other Prefer Not To Say" at bounding box center [209, 72] width 97 height 9
click at [161, 68] on select "Select [DEMOGRAPHIC_DATA] [DEMOGRAPHIC_DATA] Other Prefer Not To Say" at bounding box center [209, 72] width 97 height 9
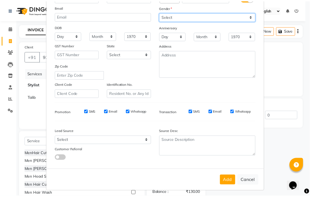
scroll to position [59, 0]
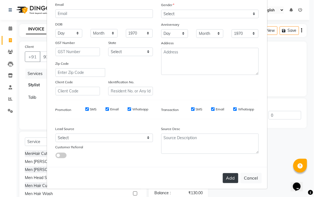
click at [231, 178] on button "Add" at bounding box center [230, 178] width 15 height 10
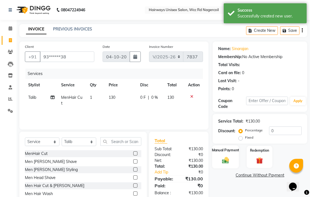
click at [222, 154] on div "Manual Payment" at bounding box center [225, 156] width 27 height 23
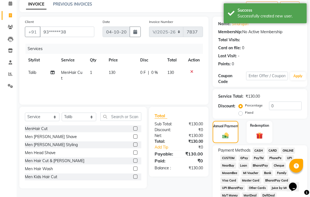
scroll to position [92, 0]
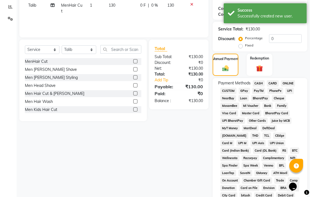
click at [291, 91] on span "UPI" at bounding box center [289, 91] width 9 height 6
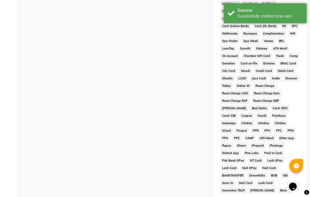
scroll to position [245, 0]
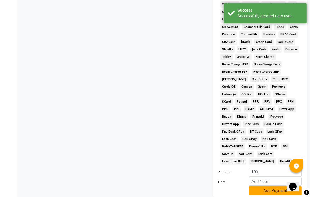
click at [274, 187] on button "Add Payment" at bounding box center [275, 190] width 53 height 9
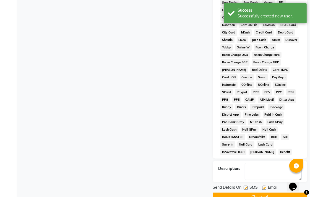
scroll to position [262, 0]
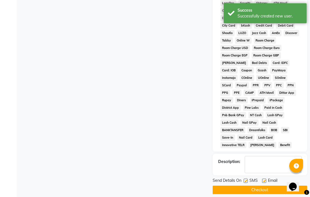
click at [272, 185] on button "Checkout" at bounding box center [259, 189] width 94 height 9
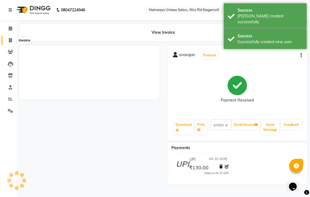
click at [10, 41] on icon at bounding box center [10, 40] width 3 height 4
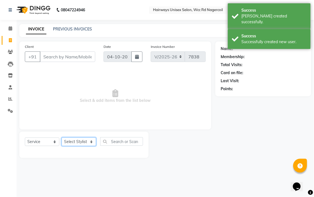
click at [87, 144] on select "Select Stylist" at bounding box center [79, 141] width 35 height 9
click at [62, 138] on select "Select Stylist Admin Chitra divya [PERSON_NAME] [PERSON_NAME] Reception [PERSON…" at bounding box center [79, 141] width 35 height 9
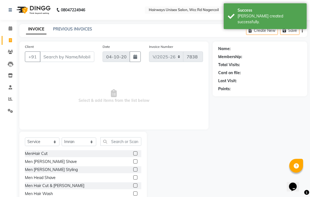
click at [133, 186] on label at bounding box center [135, 185] width 4 height 4
click at [133, 186] on input "checkbox" at bounding box center [135, 186] width 4 height 4
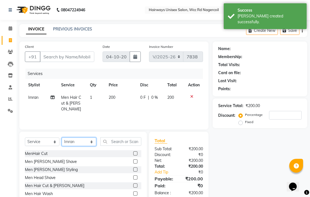
click at [78, 145] on select "Select Stylist Admin Chitra divya [PERSON_NAME] [PERSON_NAME] Reception [PERSON…" at bounding box center [79, 141] width 35 height 9
click at [62, 138] on select "Select Stylist Admin Chitra divya [PERSON_NAME] [PERSON_NAME] Reception [PERSON…" at bounding box center [79, 141] width 35 height 9
click at [133, 162] on label at bounding box center [135, 161] width 4 height 4
click at [133, 162] on input "checkbox" at bounding box center [135, 162] width 4 height 4
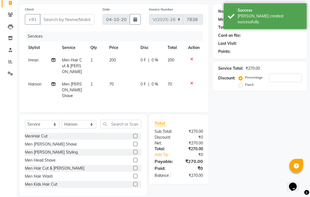
scroll to position [7, 0]
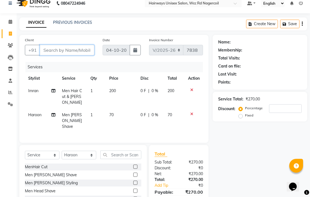
click at [81, 49] on input "Client" at bounding box center [67, 50] width 54 height 10
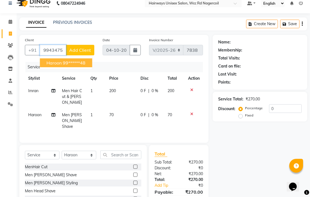
click at [82, 65] on ngb-highlight "99******48" at bounding box center [74, 63] width 23 height 6
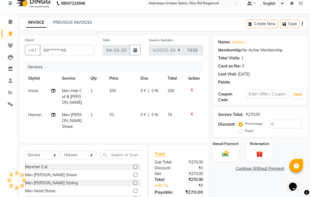
click at [220, 152] on img at bounding box center [225, 153] width 11 height 8
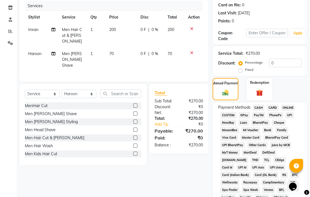
scroll to position [68, 0]
click at [289, 113] on span "UPI" at bounding box center [289, 115] width 9 height 6
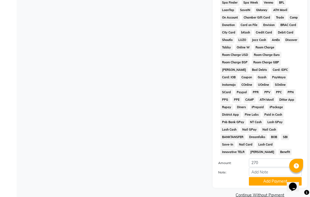
scroll to position [260, 0]
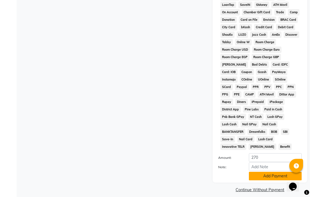
click at [274, 172] on button "Add Payment" at bounding box center [275, 176] width 53 height 9
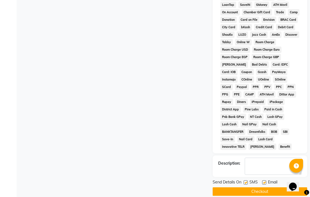
click at [274, 188] on button "Checkout" at bounding box center [259, 191] width 94 height 9
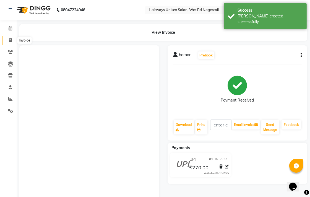
click at [10, 43] on span at bounding box center [11, 40] width 10 height 6
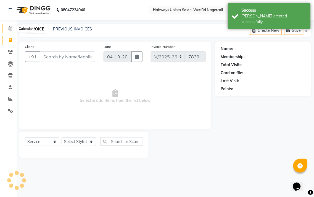
click at [9, 27] on icon at bounding box center [11, 28] width 4 height 4
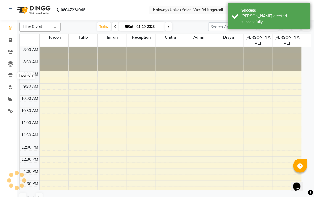
click at [12, 97] on icon at bounding box center [10, 99] width 4 height 4
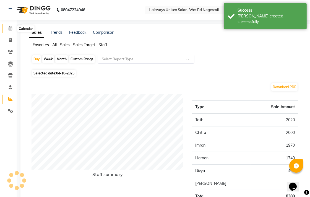
click at [14, 27] on span at bounding box center [11, 28] width 10 height 6
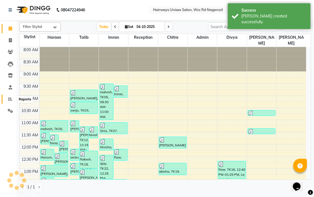
click at [10, 99] on icon at bounding box center [10, 99] width 4 height 4
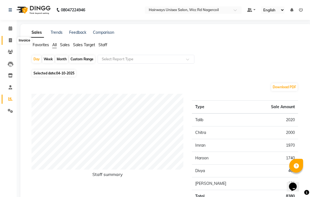
click at [7, 42] on span at bounding box center [11, 40] width 10 height 6
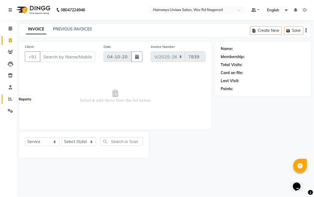
click at [7, 97] on span at bounding box center [11, 99] width 10 height 6
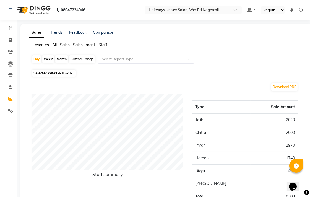
click at [4, 39] on link "Invoice" at bounding box center [8, 40] width 13 height 9
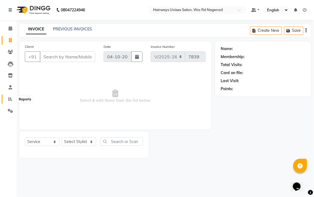
click at [10, 100] on icon at bounding box center [10, 99] width 4 height 4
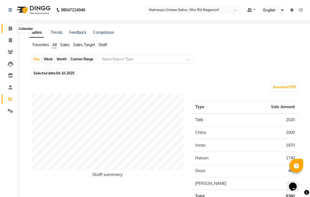
click at [7, 27] on span at bounding box center [11, 28] width 10 height 6
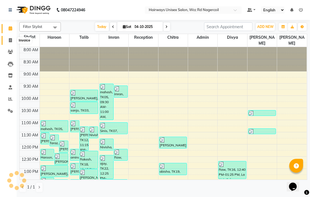
click at [10, 41] on icon at bounding box center [10, 40] width 3 height 4
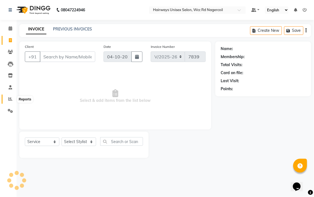
click at [8, 98] on icon at bounding box center [10, 99] width 4 height 4
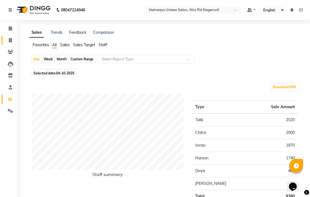
click at [10, 44] on link "Invoice" at bounding box center [8, 40] width 13 height 9
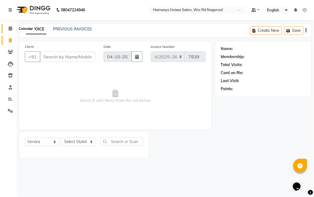
click at [10, 28] on icon at bounding box center [11, 28] width 4 height 4
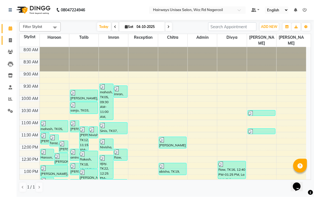
click at [4, 41] on link "Invoice" at bounding box center [8, 40] width 13 height 9
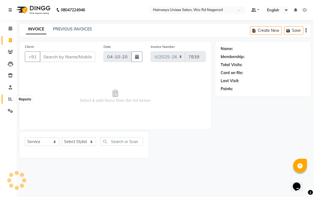
click at [6, 101] on span at bounding box center [11, 99] width 10 height 6
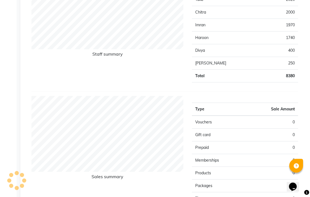
scroll to position [31, 0]
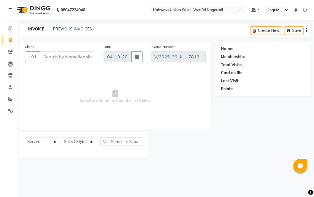
select select "6523"
select select "service"
click at [77, 143] on select "Select Stylist Admin Chitra divya [PERSON_NAME] [PERSON_NAME] Reception [PERSON…" at bounding box center [79, 141] width 35 height 9
select select "49916"
click at [62, 138] on select "Select Stylist Admin Chitra divya [PERSON_NAME] [PERSON_NAME] Reception [PERSON…" at bounding box center [79, 141] width 35 height 9
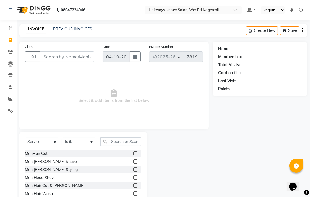
click at [133, 185] on label at bounding box center [135, 185] width 4 height 4
click at [133, 185] on input "checkbox" at bounding box center [135, 186] width 4 height 4
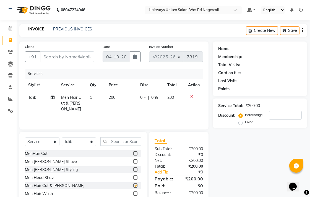
checkbox input "false"
click at [71, 62] on input "Client" at bounding box center [67, 56] width 54 height 10
type input "9"
type input "0"
type input "9442378450"
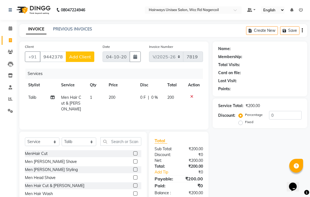
click at [76, 59] on span "Add Client" at bounding box center [80, 57] width 22 height 6
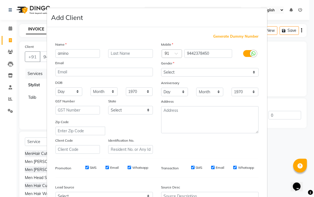
type input "amino"
drag, startPoint x: 229, startPoint y: 71, endPoint x: 219, endPoint y: 75, distance: 11.1
click at [229, 71] on select "Select [DEMOGRAPHIC_DATA] [DEMOGRAPHIC_DATA] Other Prefer Not To Say" at bounding box center [209, 72] width 97 height 9
select select "[DEMOGRAPHIC_DATA]"
click at [161, 68] on select "Select [DEMOGRAPHIC_DATA] [DEMOGRAPHIC_DATA] Other Prefer Not To Say" at bounding box center [209, 72] width 97 height 9
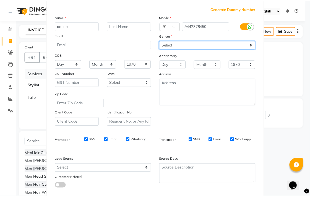
scroll to position [59, 0]
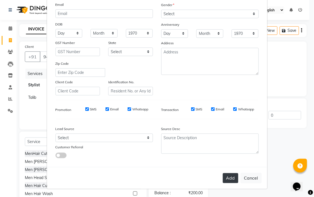
click at [231, 176] on button "Add" at bounding box center [230, 178] width 15 height 10
type input "94******50"
select select
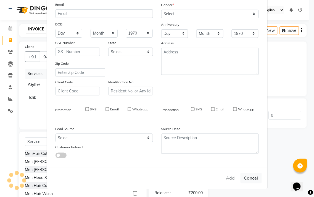
select select
checkbox input "false"
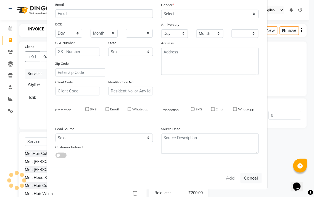
checkbox input "false"
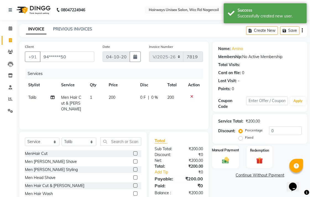
click at [218, 155] on div "Manual Payment" at bounding box center [225, 156] width 27 height 23
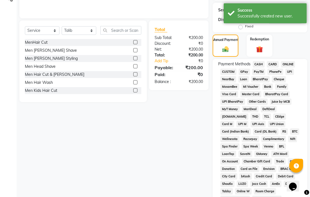
scroll to position [123, 0]
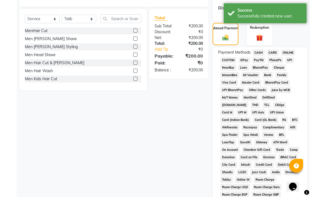
click at [291, 61] on span "UPI" at bounding box center [289, 60] width 9 height 6
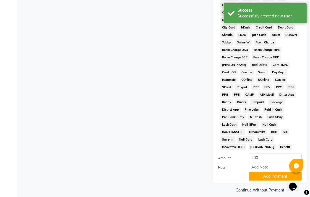
scroll to position [260, 0]
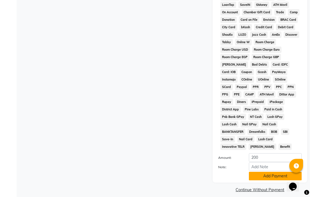
click at [271, 172] on button "Add Payment" at bounding box center [275, 176] width 53 height 9
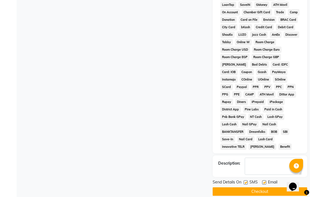
click at [271, 189] on button "Checkout" at bounding box center [259, 191] width 94 height 9
